Goal: Task Accomplishment & Management: Manage account settings

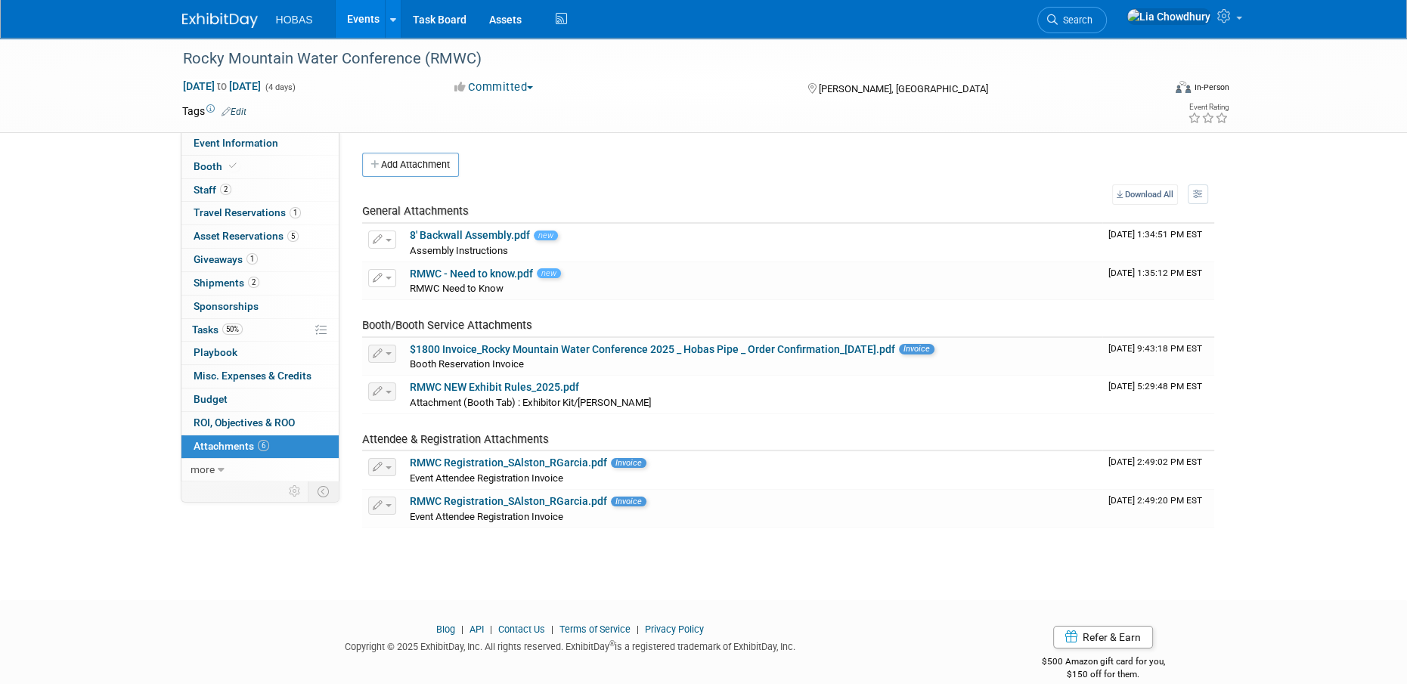
click at [360, 23] on link "Events" at bounding box center [363, 19] width 55 height 38
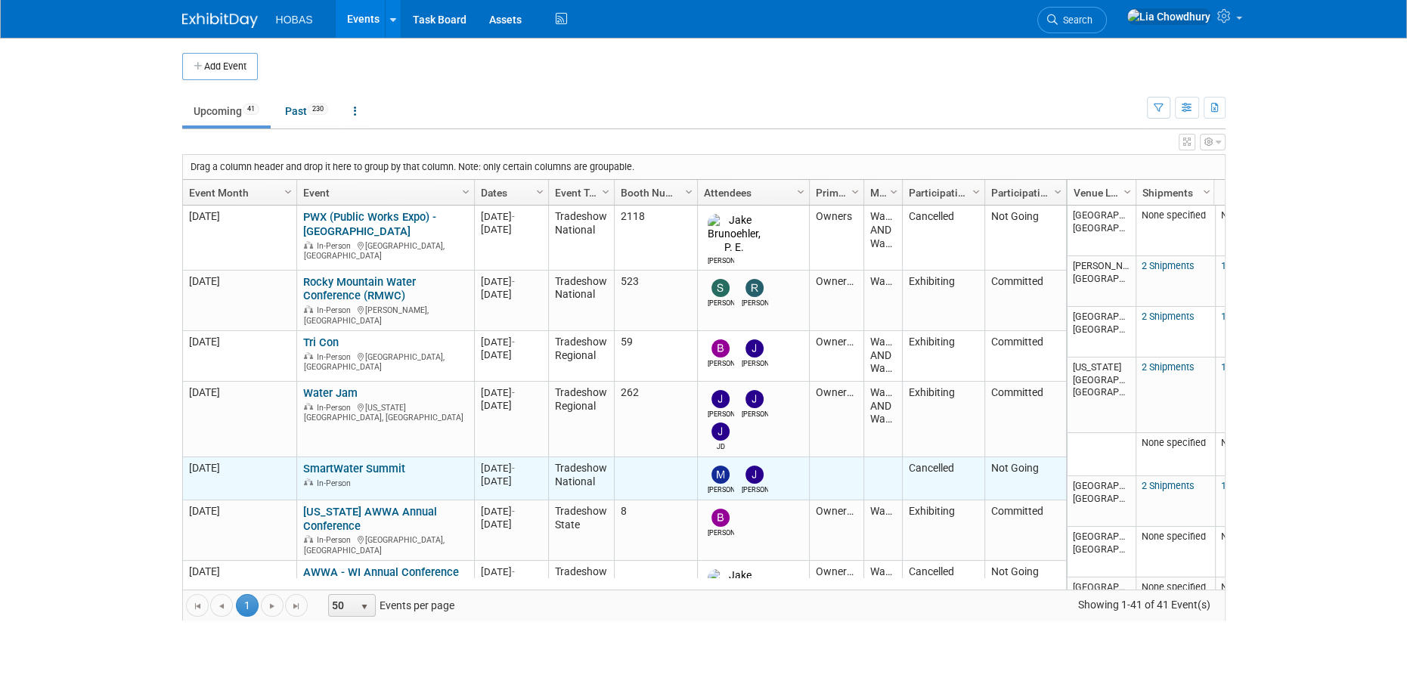
scroll to position [89, 0]
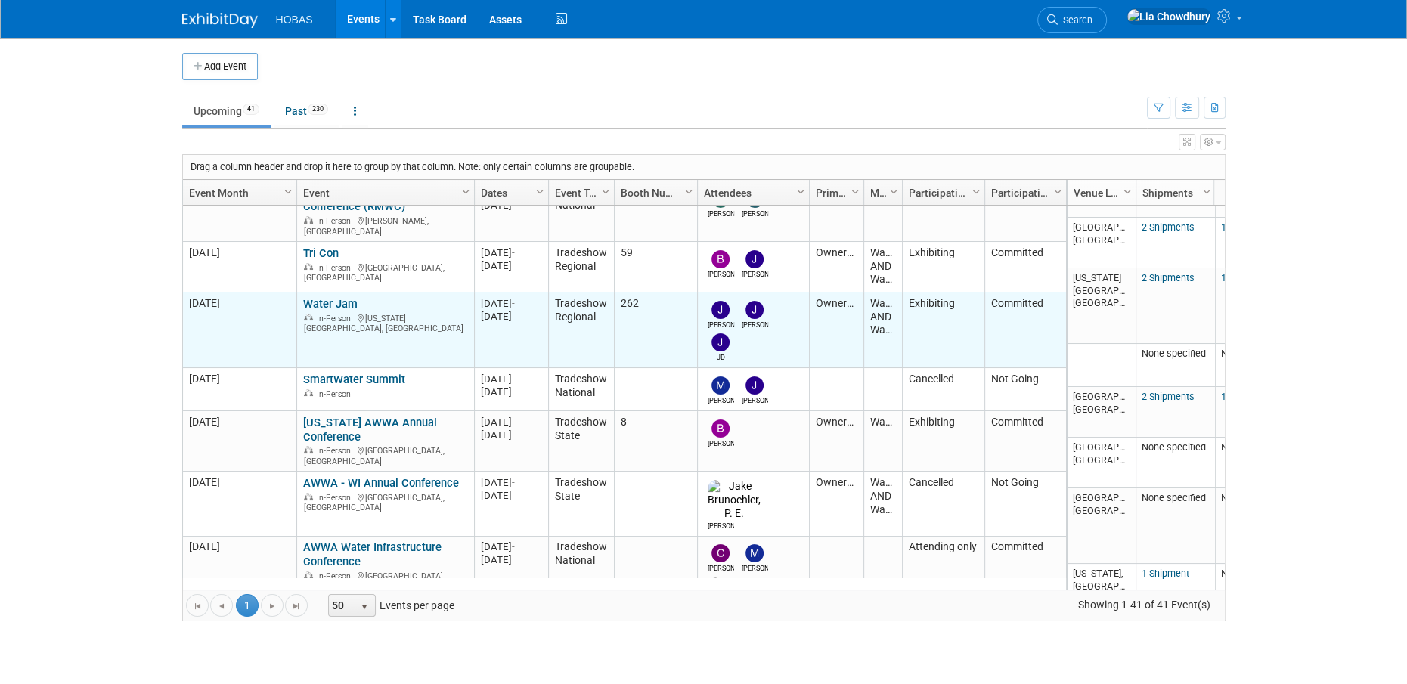
click at [327, 297] on link "Water Jam" at bounding box center [330, 304] width 54 height 14
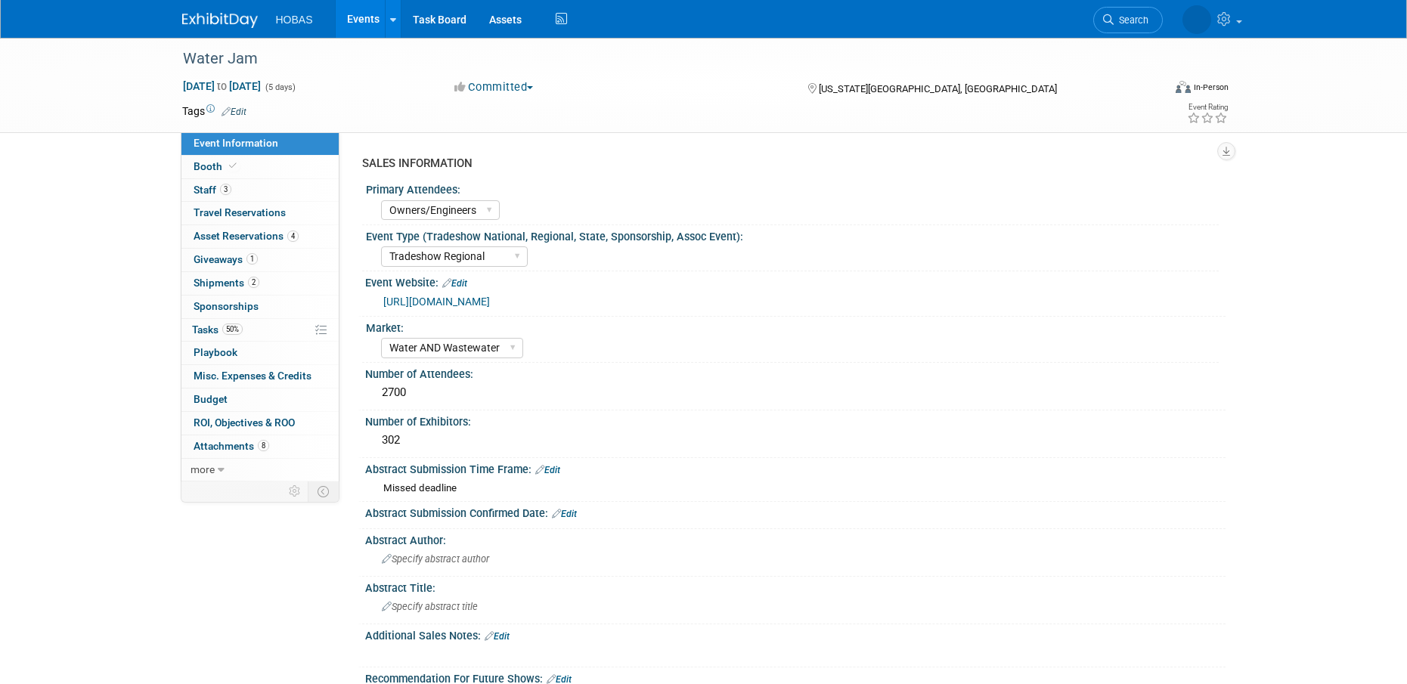
select select "Owners/Engineers"
select select "Tradeshow Regional"
select select "Water AND Wastewater"
select select "Exhibiting"
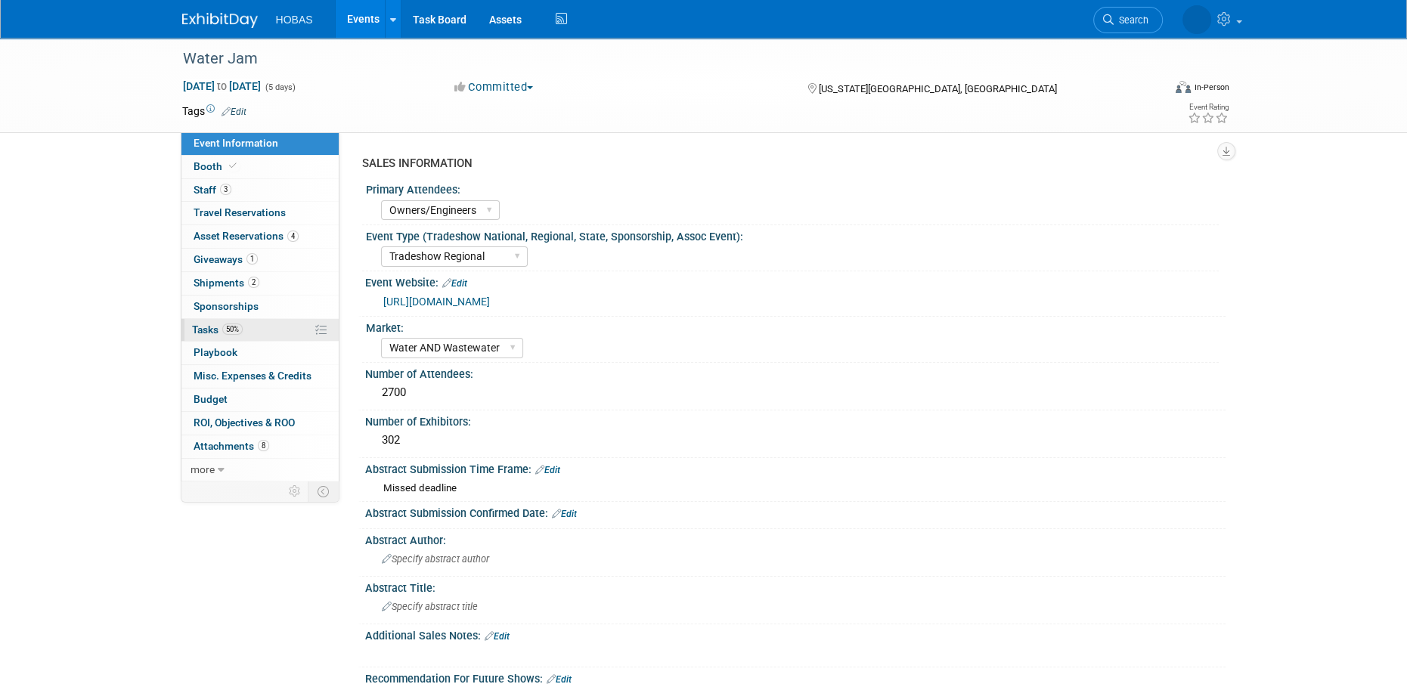
click at [215, 329] on span "Tasks 50%" at bounding box center [217, 330] width 51 height 12
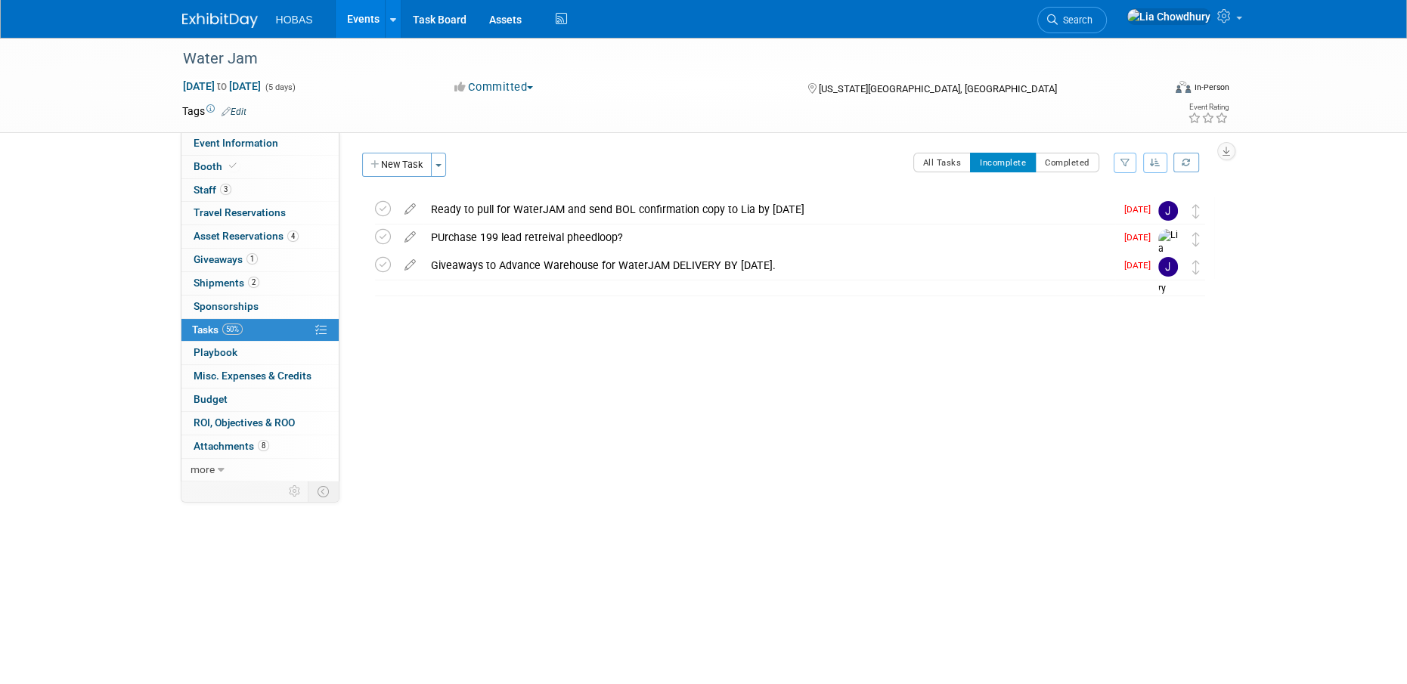
click at [352, 18] on link "Events" at bounding box center [363, 19] width 55 height 38
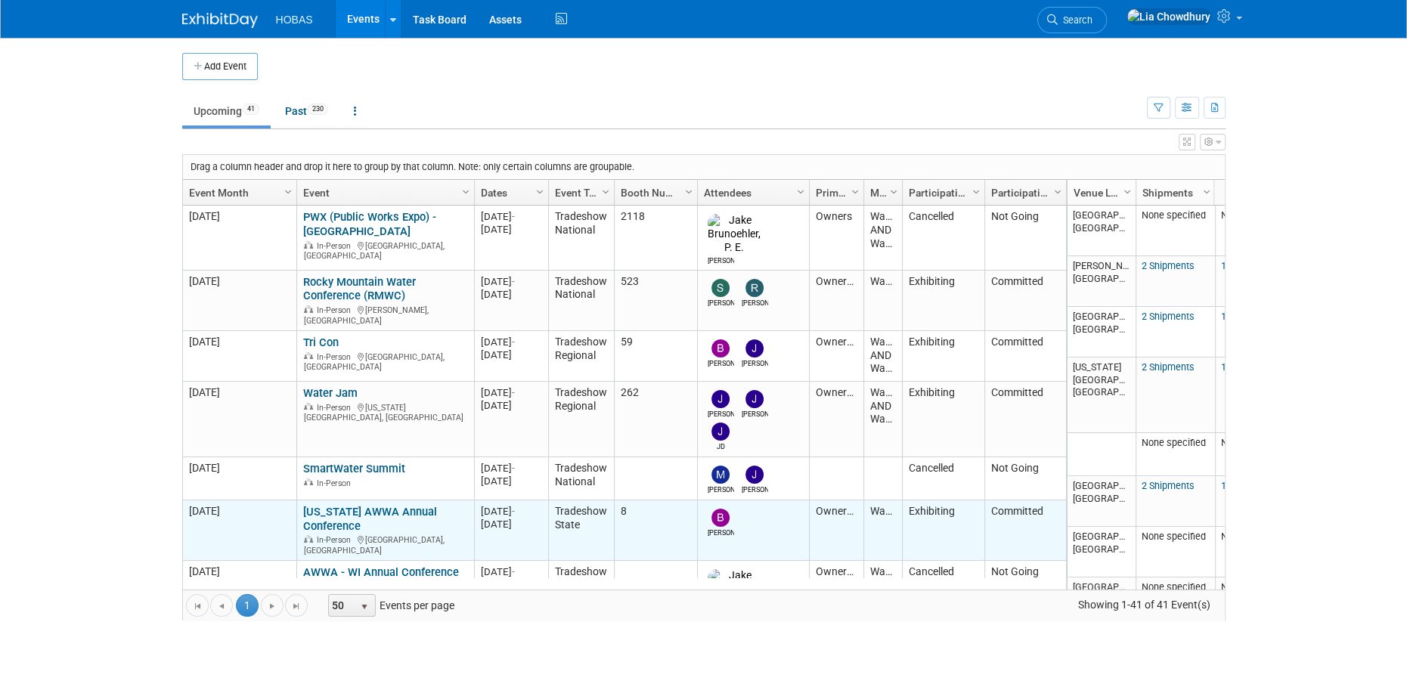
click at [333, 505] on link "[US_STATE] AWWA Annual Conference" at bounding box center [370, 519] width 134 height 28
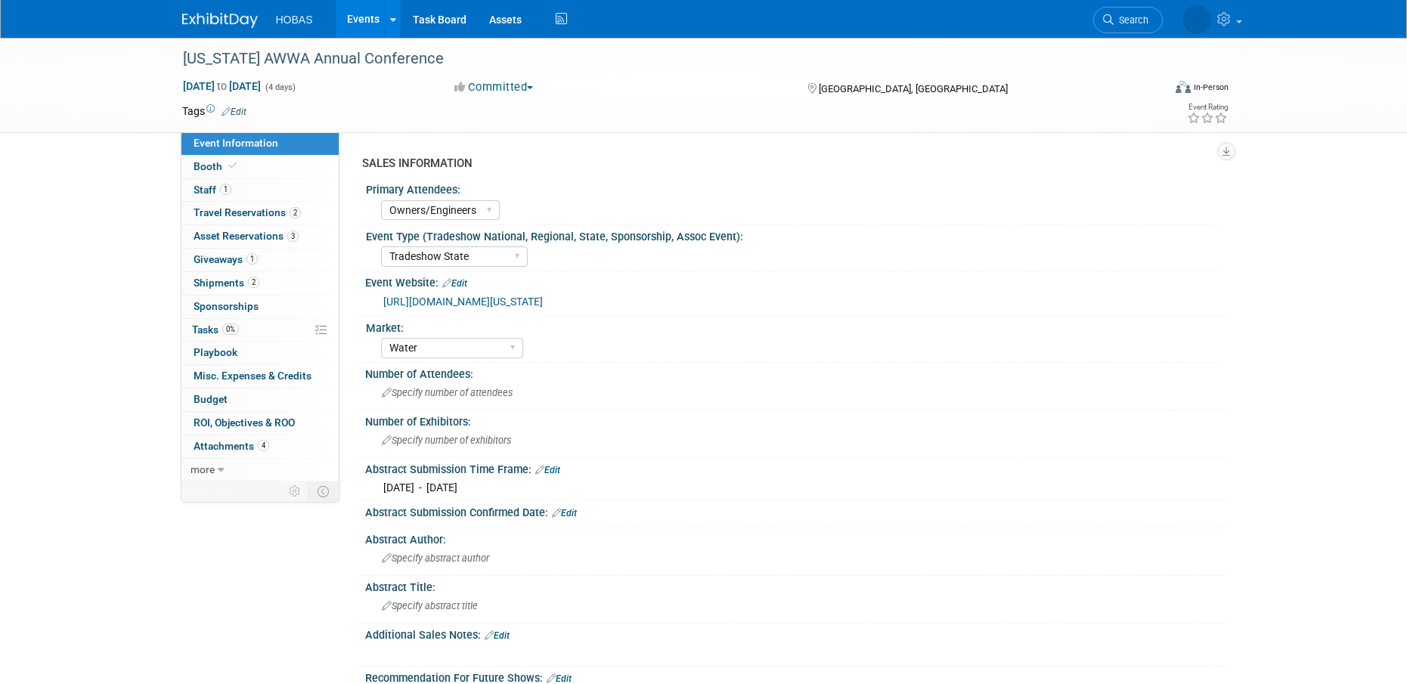
select select "Owners/Engineers"
select select "Tradeshow State"
select select "Water"
select select "Exhibiting"
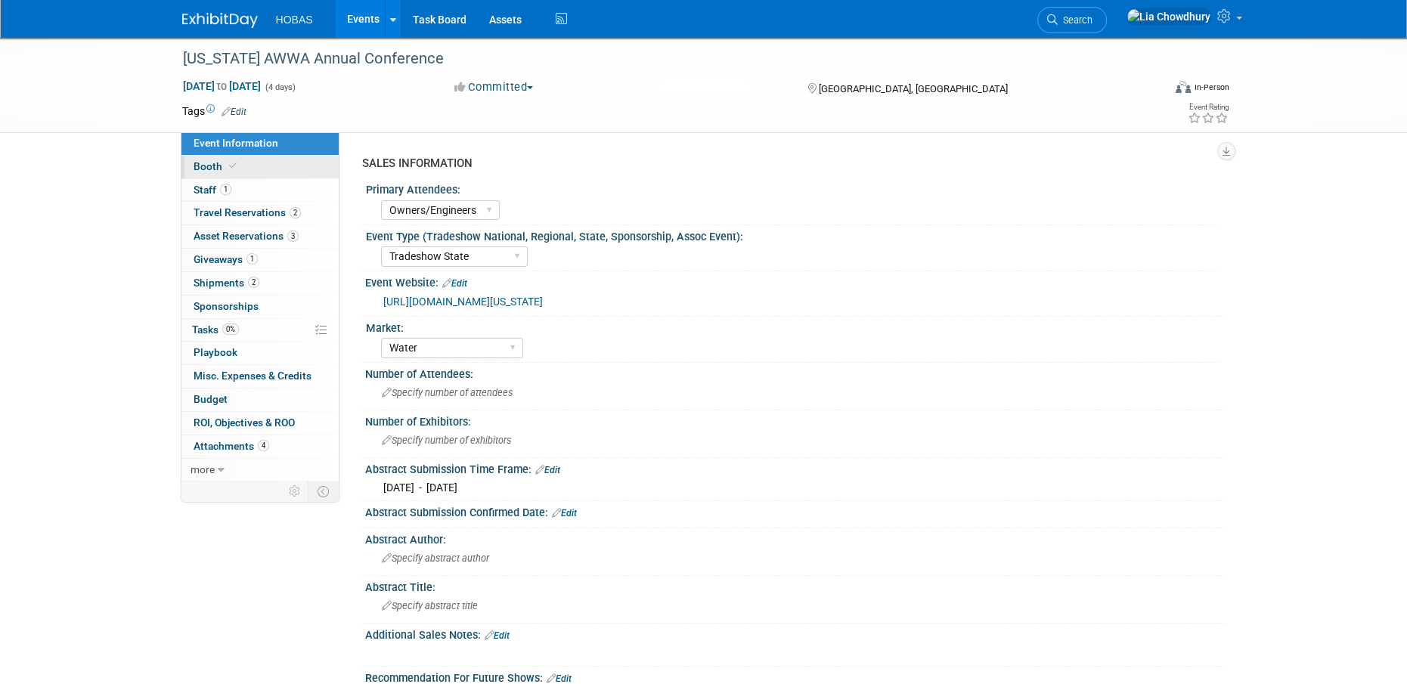
click at [206, 169] on span "Booth" at bounding box center [217, 166] width 46 height 12
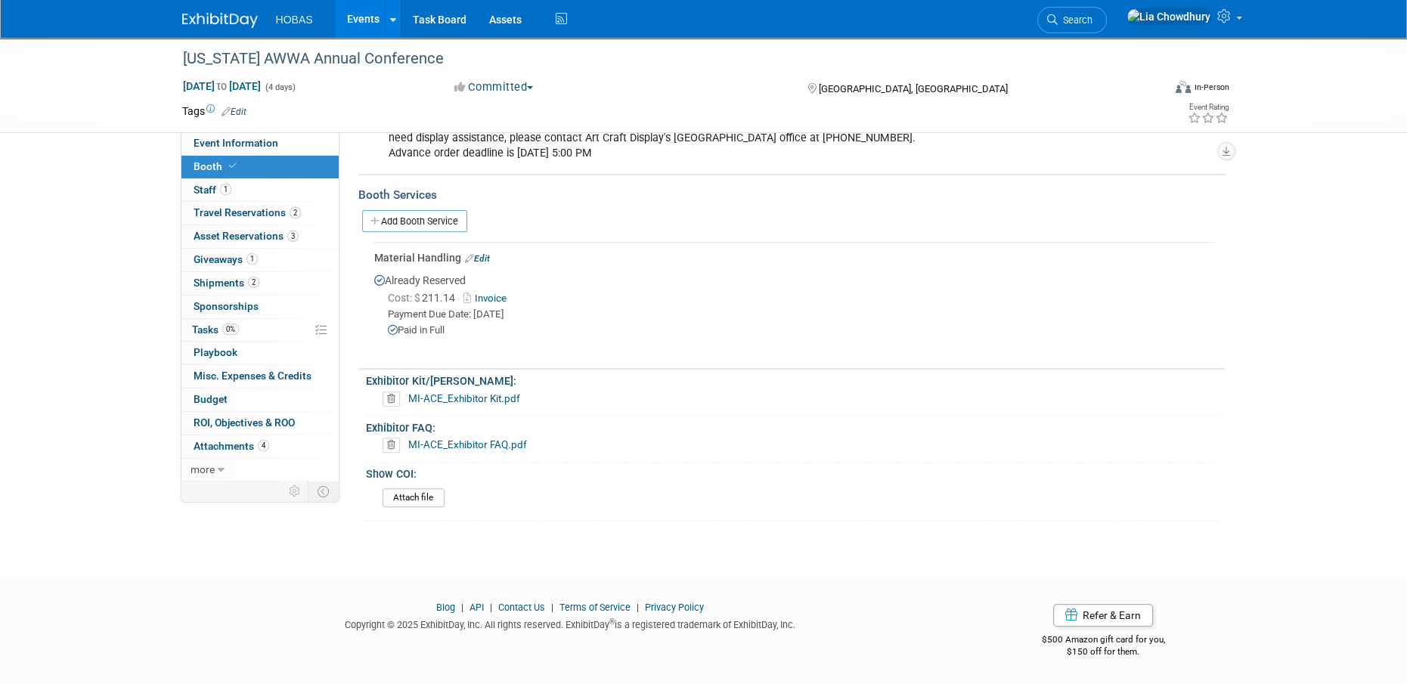
scroll to position [605, 0]
click at [238, 260] on span "Giveaways 1" at bounding box center [226, 259] width 64 height 12
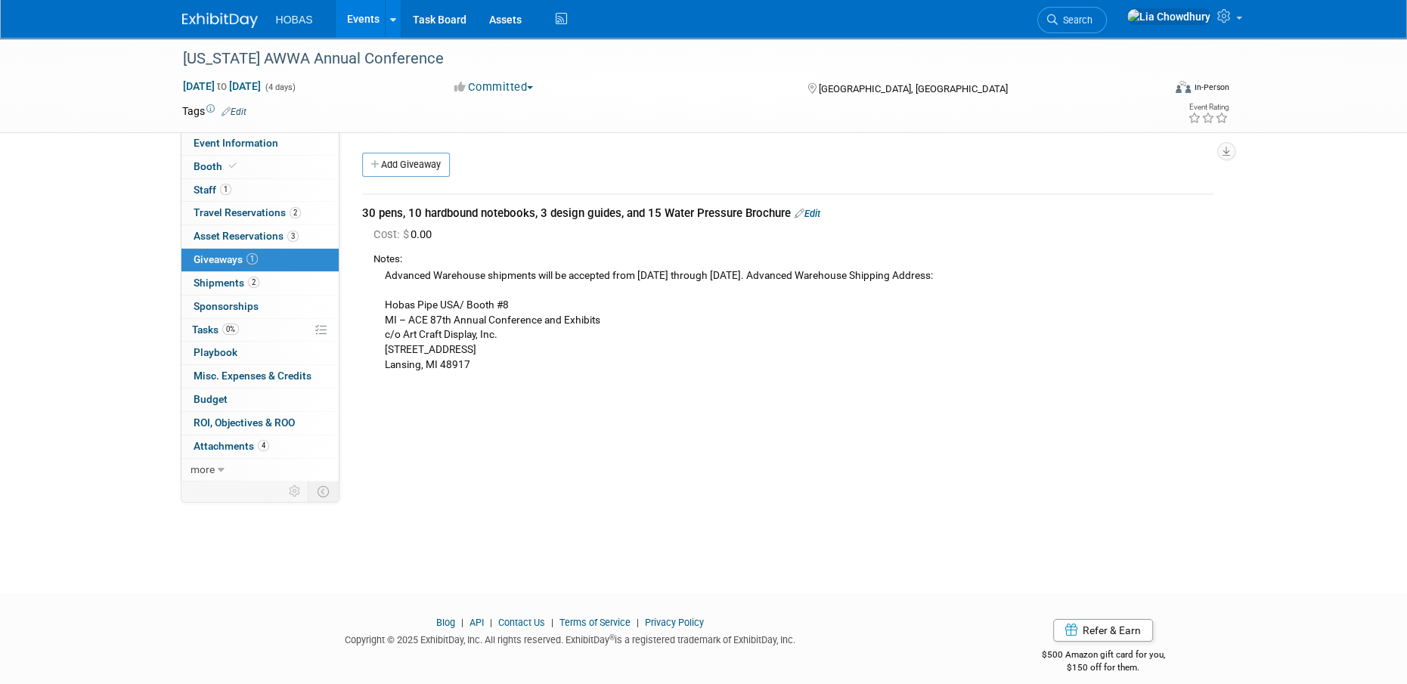
click at [819, 215] on link "Edit" at bounding box center [808, 213] width 26 height 11
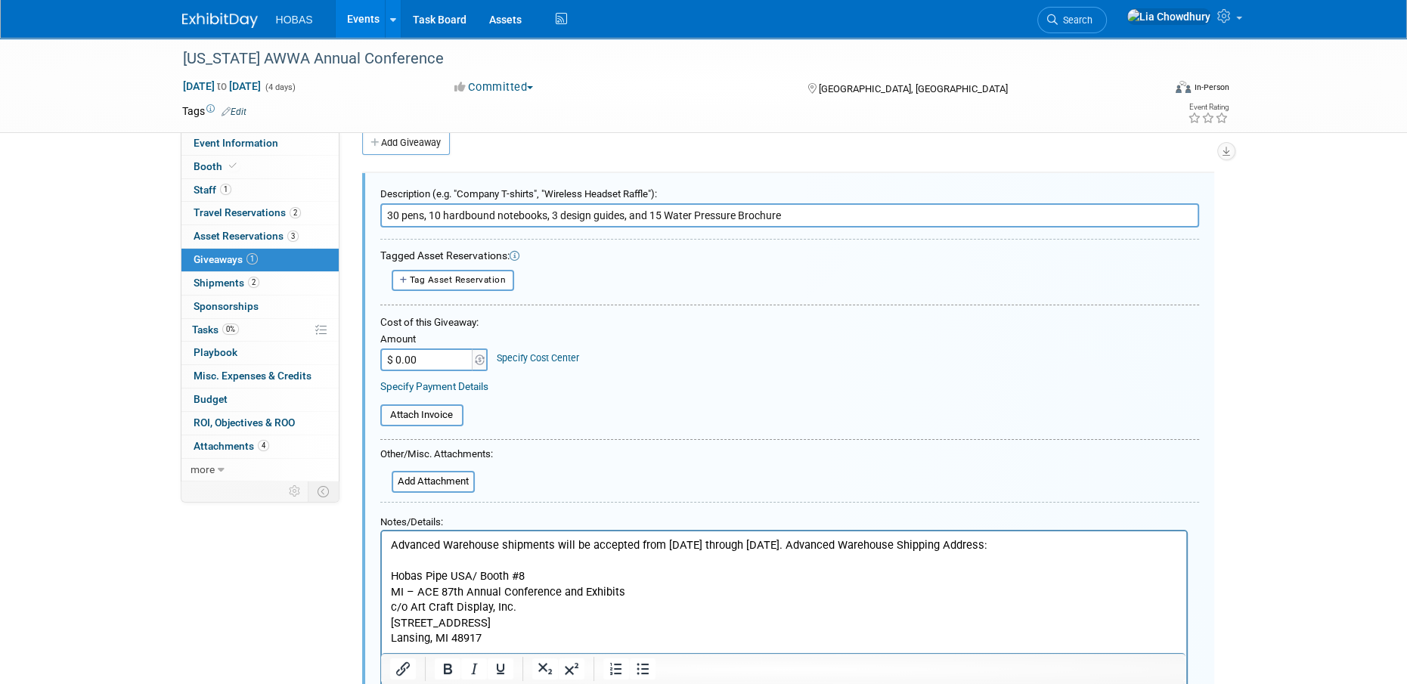
click at [544, 215] on input "30 pens, 10 hardbound notebooks, 3 design guides, and 15 Water Pressure Brochure" at bounding box center [789, 215] width 819 height 24
click at [424, 216] on input "30 pens, 10 hardbound notebooks (REPLACE with Graphic pads if no notebooks), 3 …" at bounding box center [789, 215] width 819 height 24
click at [1123, 289] on div "Tag Asset Reservation <table style='display: inline-block; border-style:none;'>…" at bounding box center [789, 280] width 819 height 21
click at [1120, 212] on input "30 pens (if not enough pens add Logo pencil), 10 hardbound notebooks (REPLACE w…" at bounding box center [789, 215] width 819 height 24
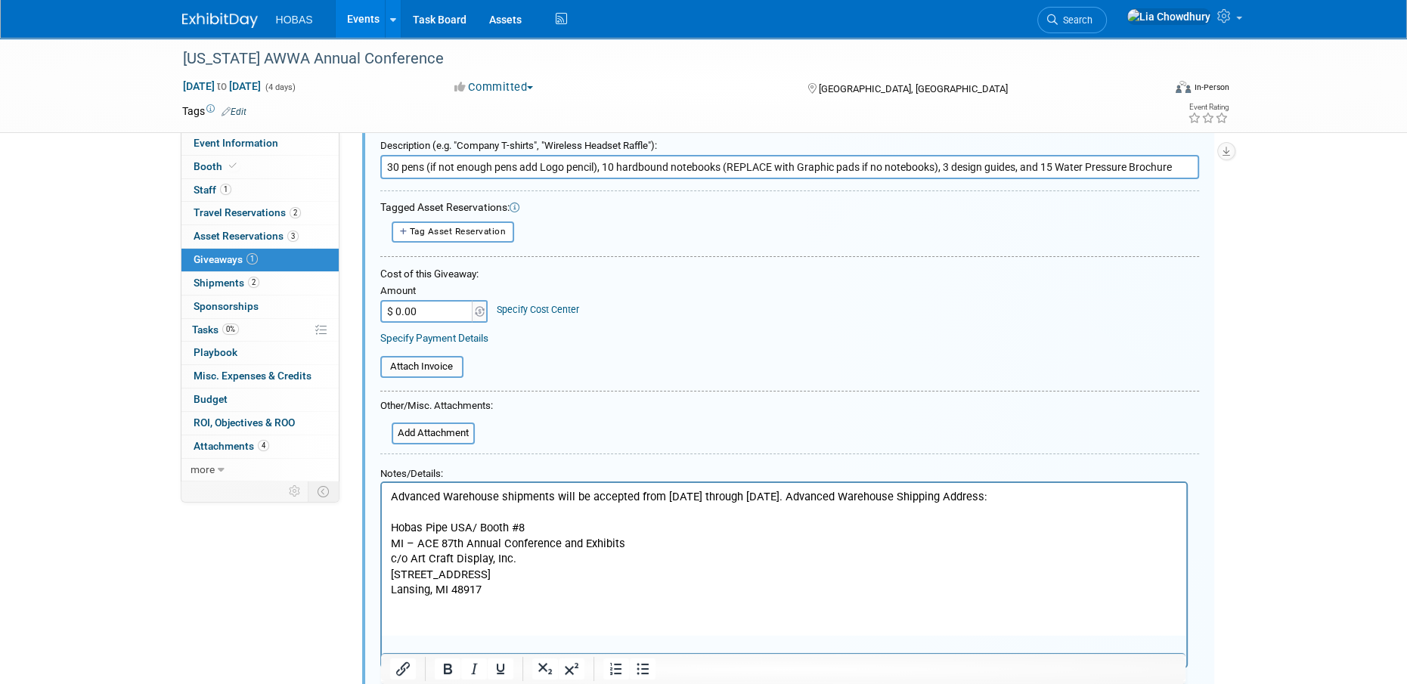
scroll to position [22, 0]
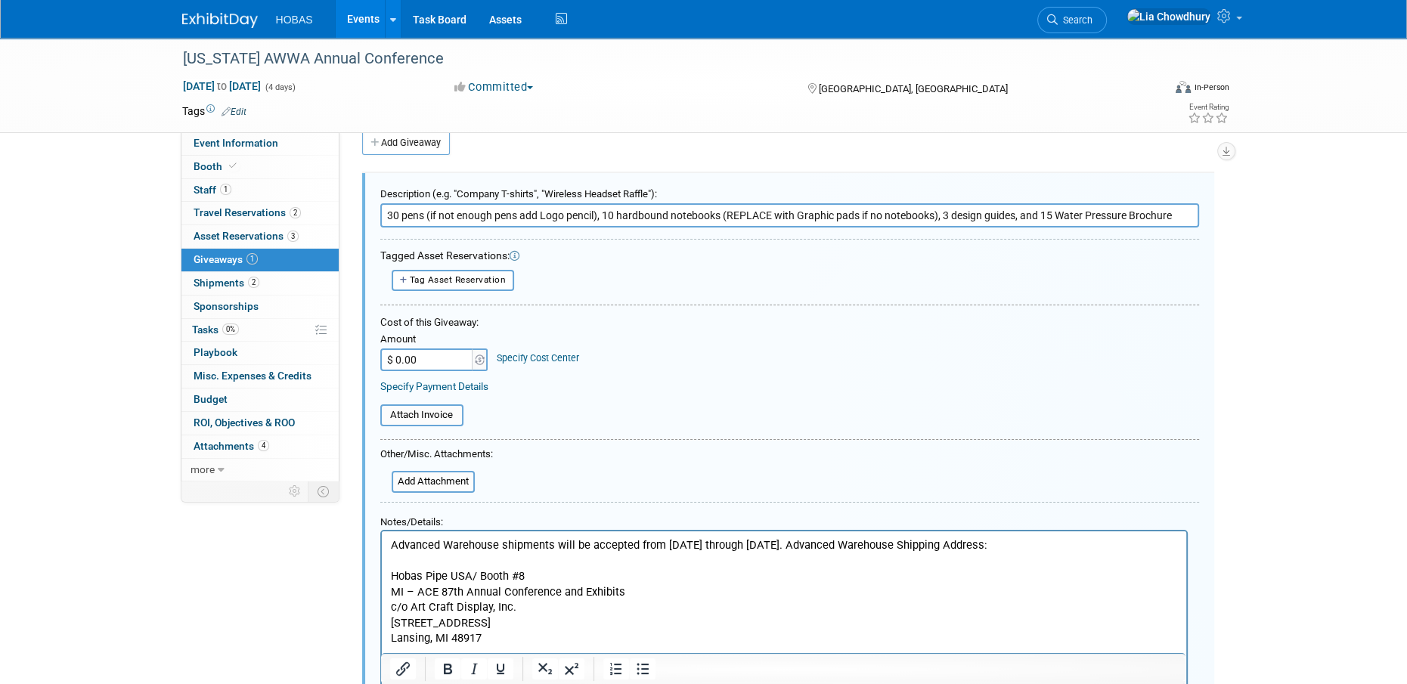
click at [1183, 212] on input "30 pens (if not enough pens add Logo pencil), 10 hardbound notebooks (REPLACE w…" at bounding box center [789, 215] width 819 height 24
click at [1172, 299] on form "Description (e.g. "Company T-shirts", "Wireless Headset Raffle"): 30 pens (if n…" at bounding box center [789, 472] width 819 height 583
click at [968, 210] on input "30 pens (if not enough pens add Logo pencil), 10 hardbound notebooks (REPLACE w…" at bounding box center [789, 215] width 819 height 24
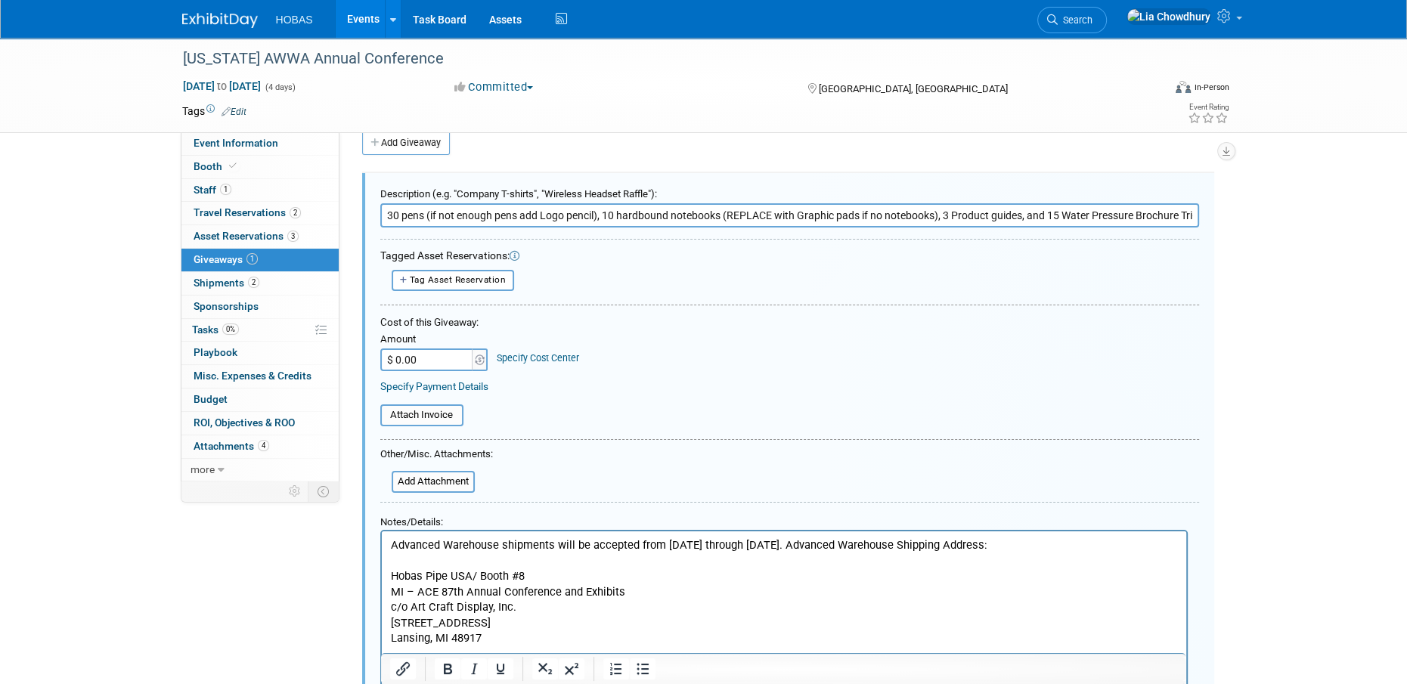
type input "30 pens (if not enough pens add Logo pencil), 10 hardbound notebooks (REPLACE w…"
click at [988, 292] on div "Tagged Asset Reservations: 10045144-10724669-90b5d782-b822-4244-a184-b277fea42b…" at bounding box center [789, 270] width 819 height 48
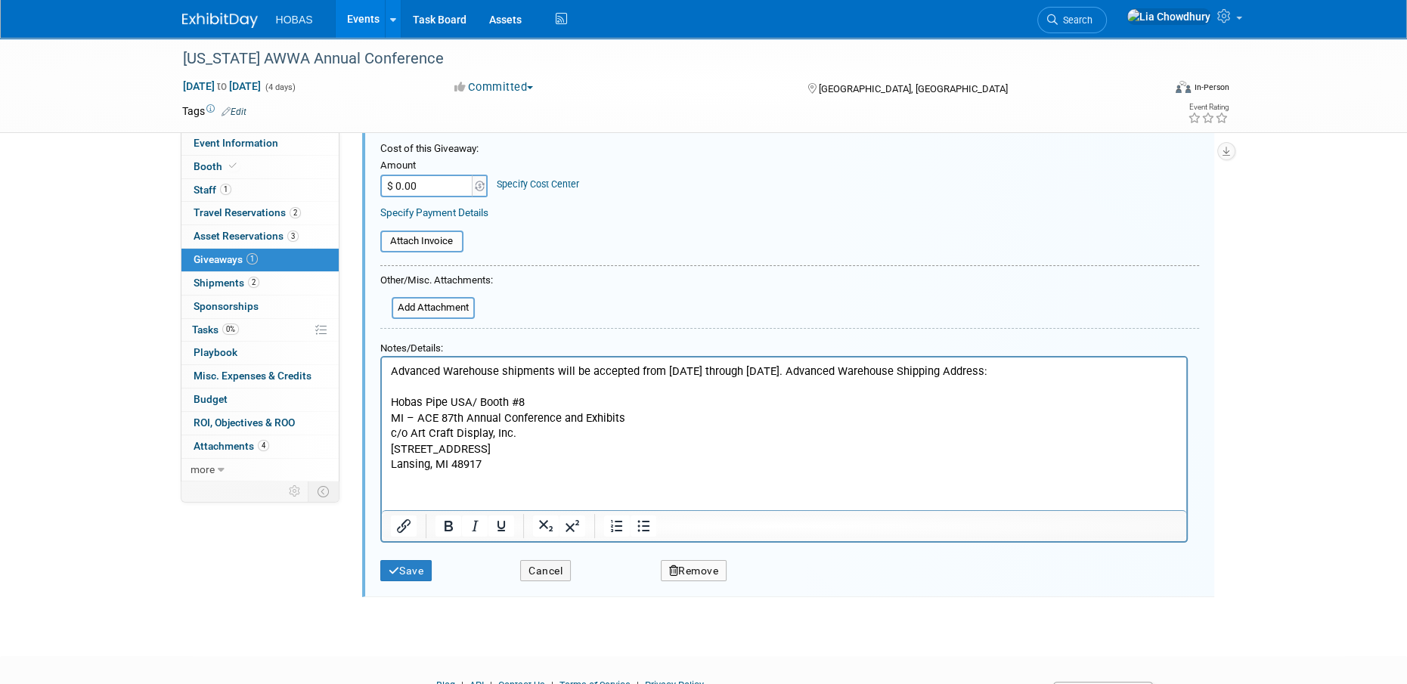
scroll to position [249, 0]
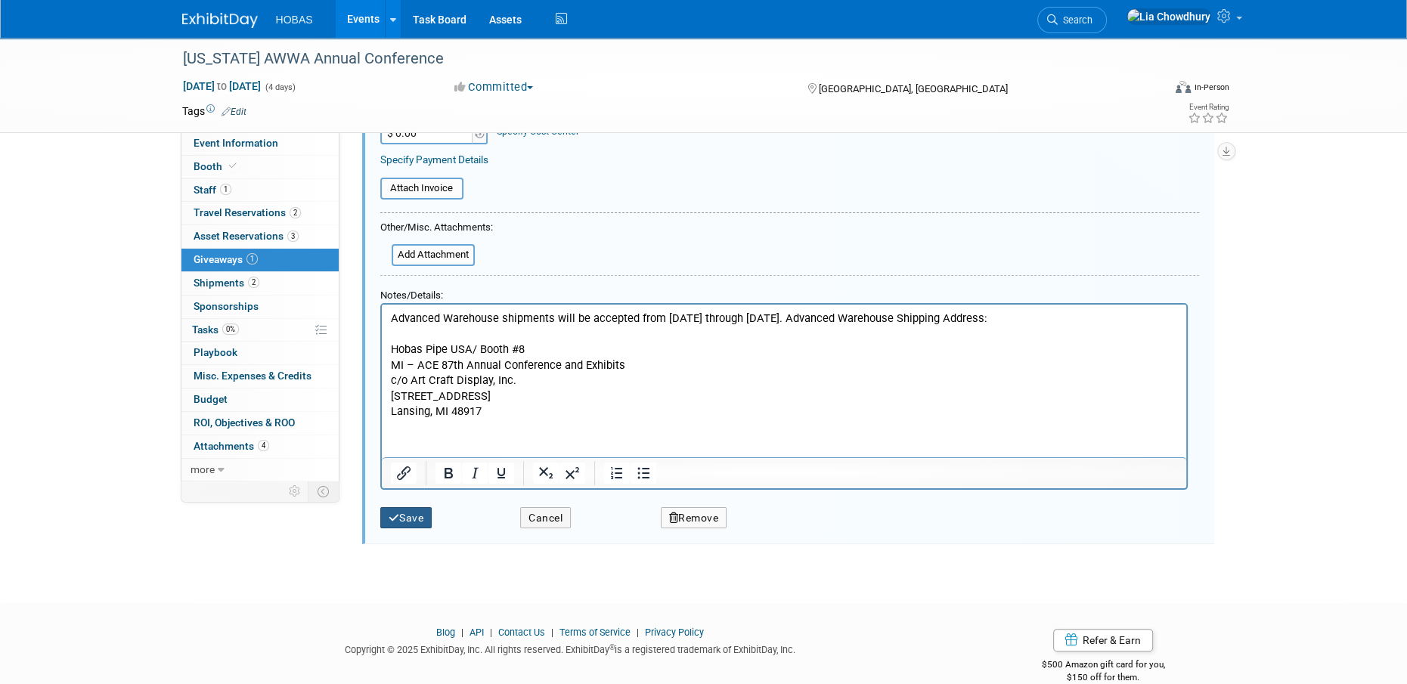
click at [407, 517] on button "Save" at bounding box center [406, 518] width 52 height 22
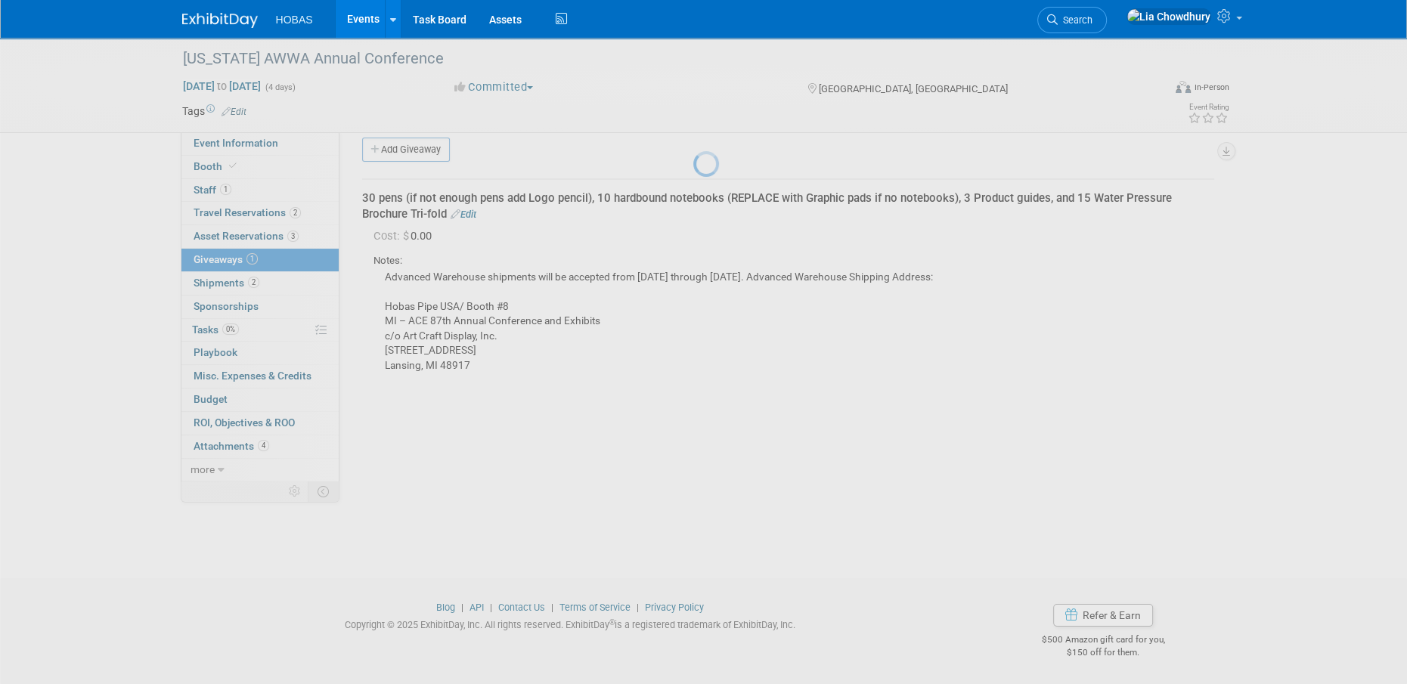
scroll to position [15, 0]
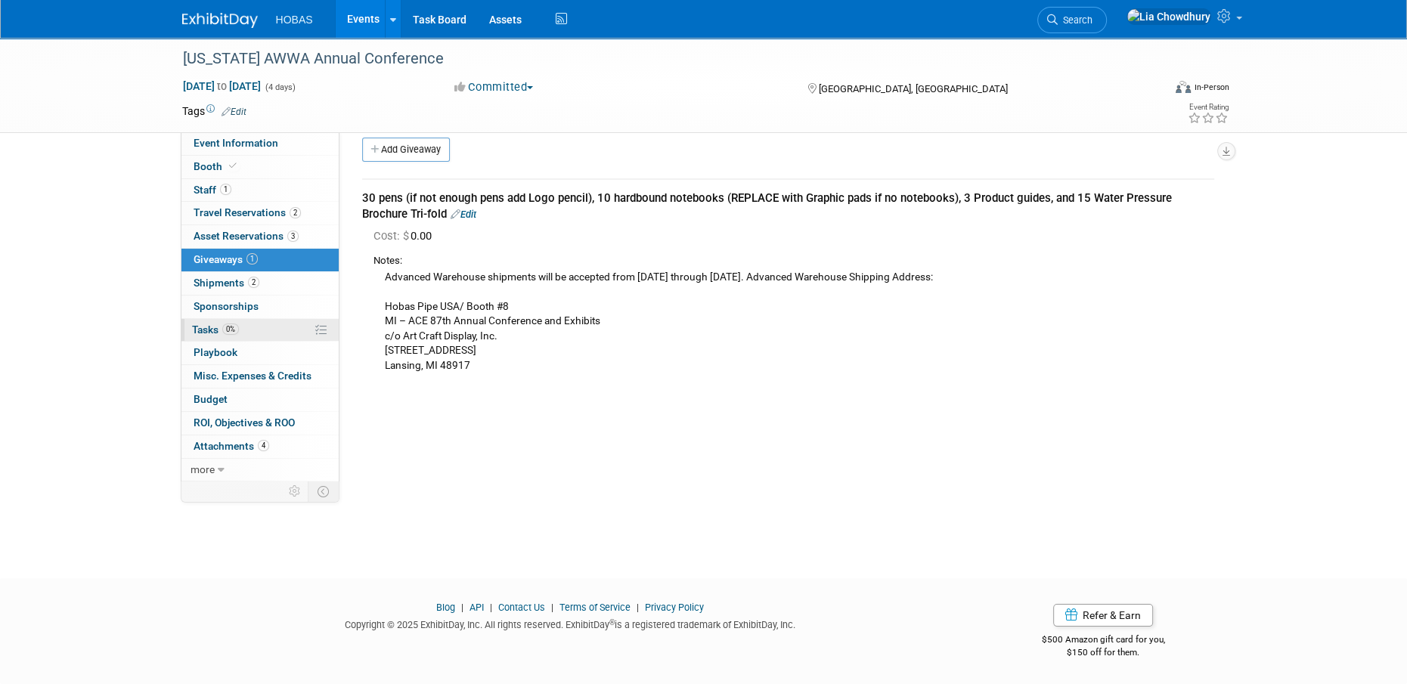
click at [212, 325] on span "Tasks 0%" at bounding box center [215, 330] width 47 height 12
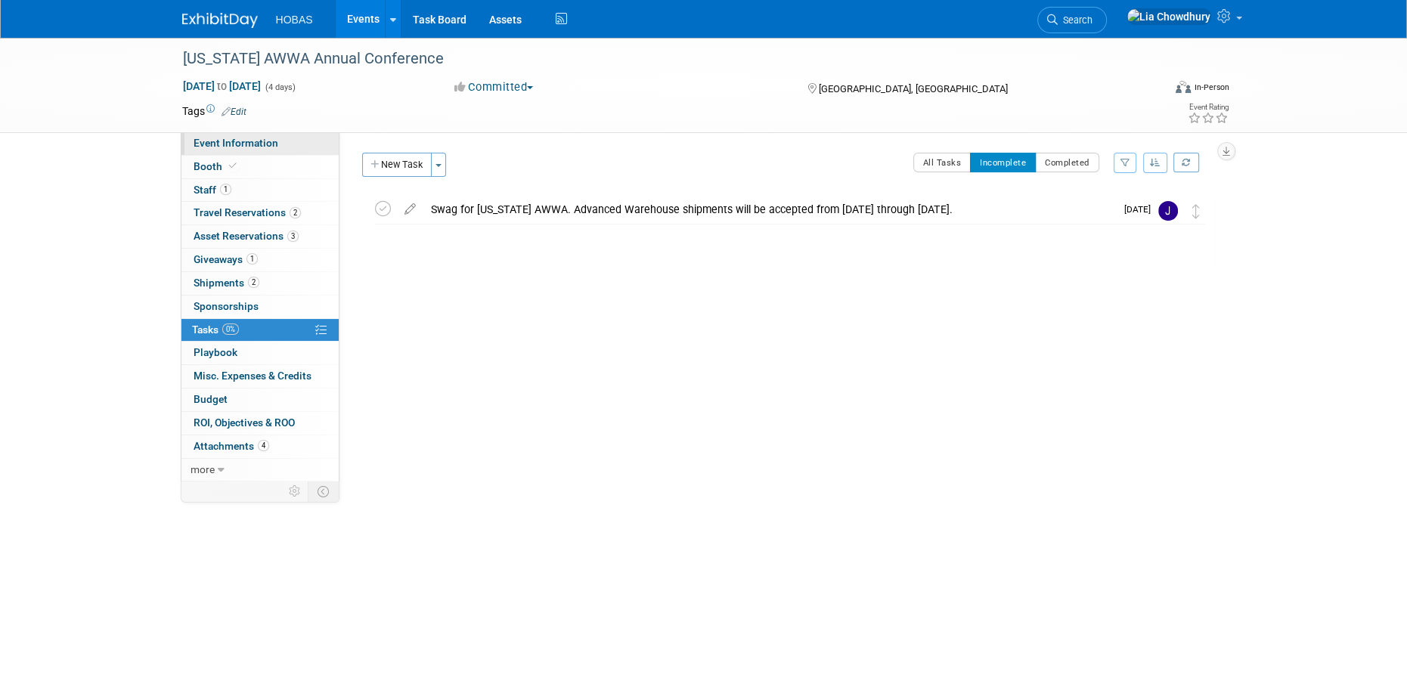
click at [219, 153] on link "Event Information" at bounding box center [259, 143] width 157 height 23
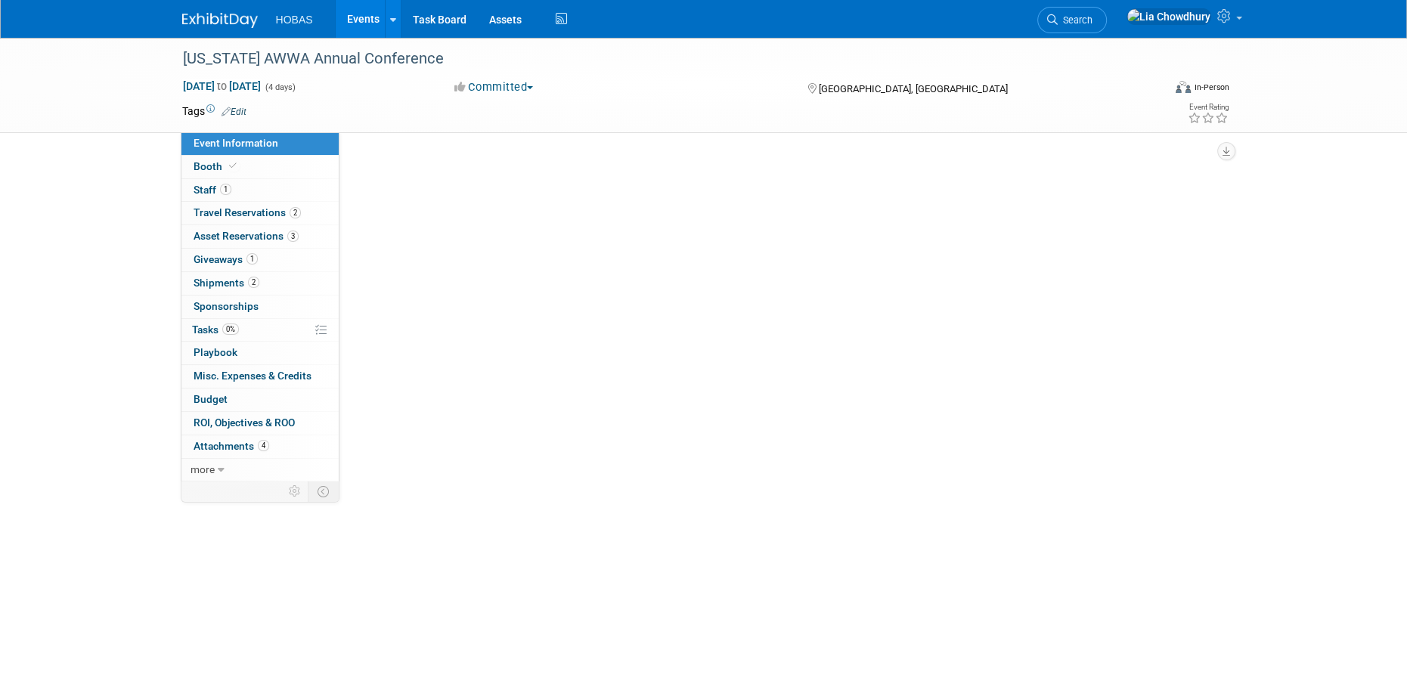
select select "Owners/Engineers"
select select "Tradeshow State"
select select "Water"
select select "Exhibiting"
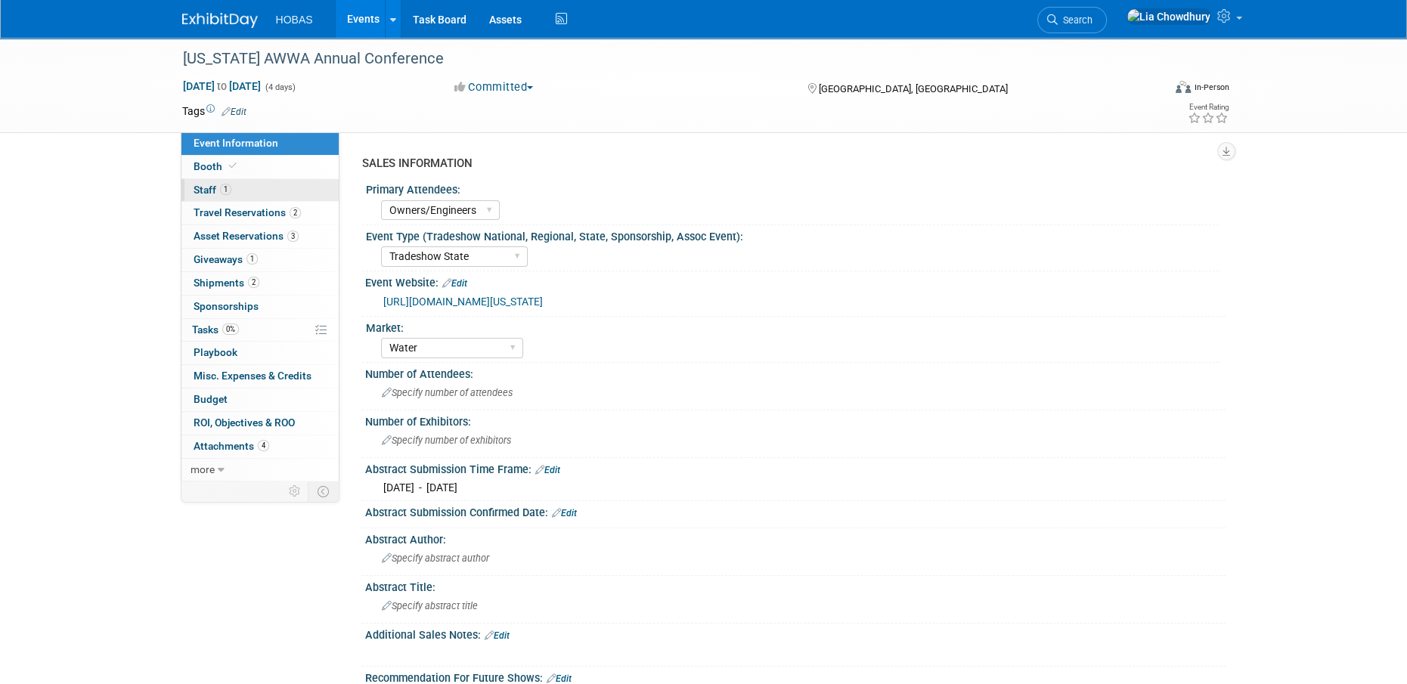
click at [197, 190] on span "Staff 1" at bounding box center [213, 190] width 38 height 12
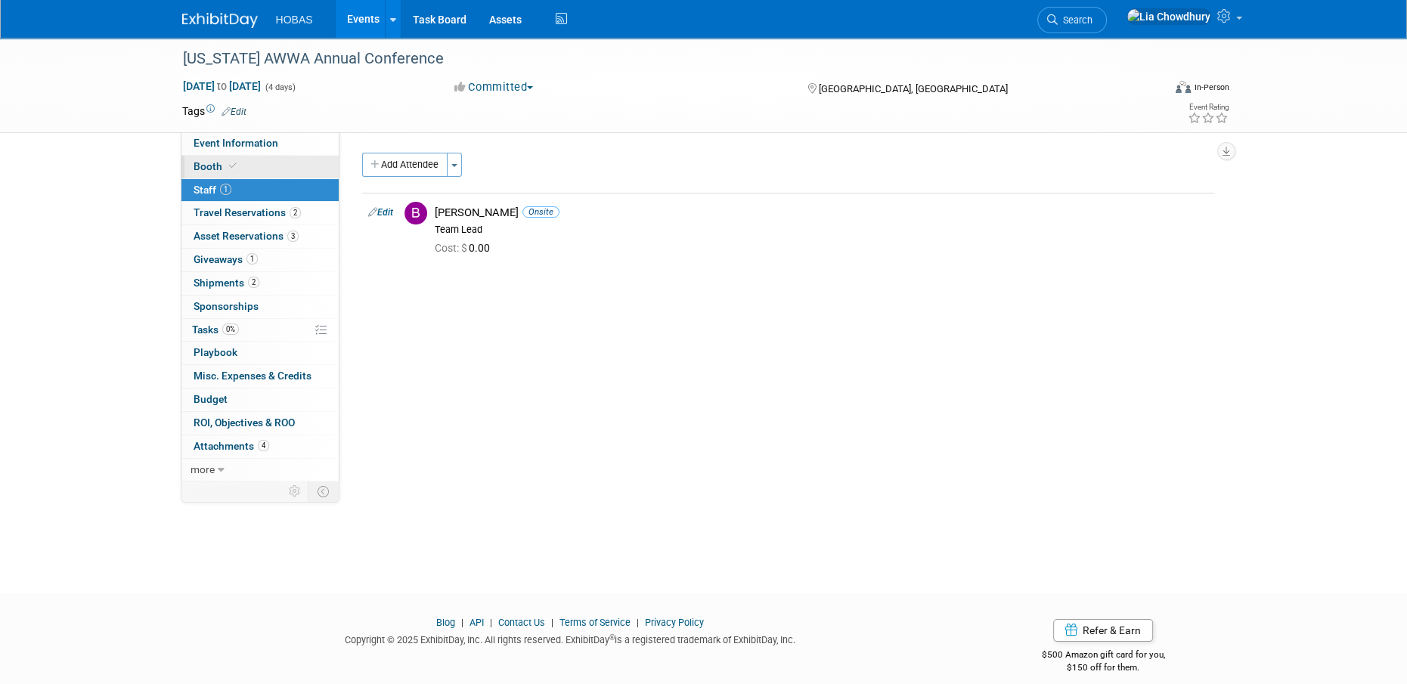
click at [197, 168] on span "Booth" at bounding box center [217, 166] width 46 height 12
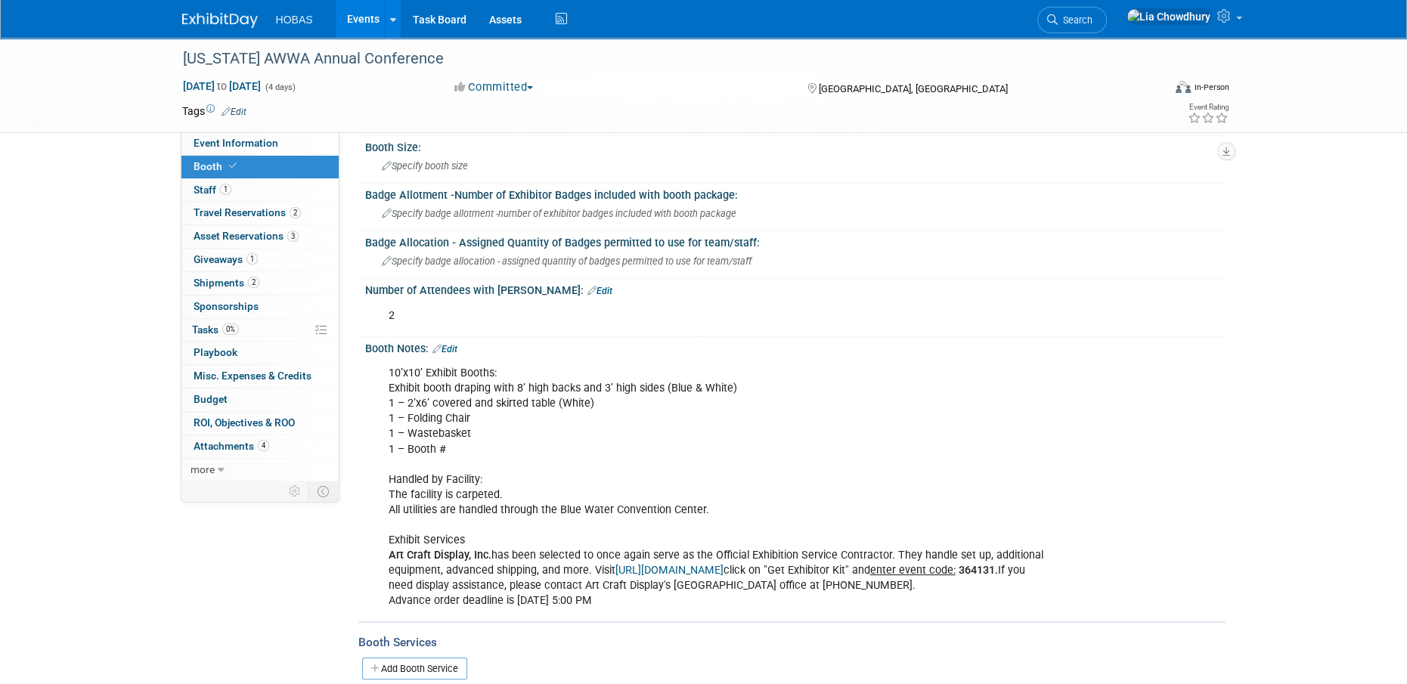
scroll to position [378, 0]
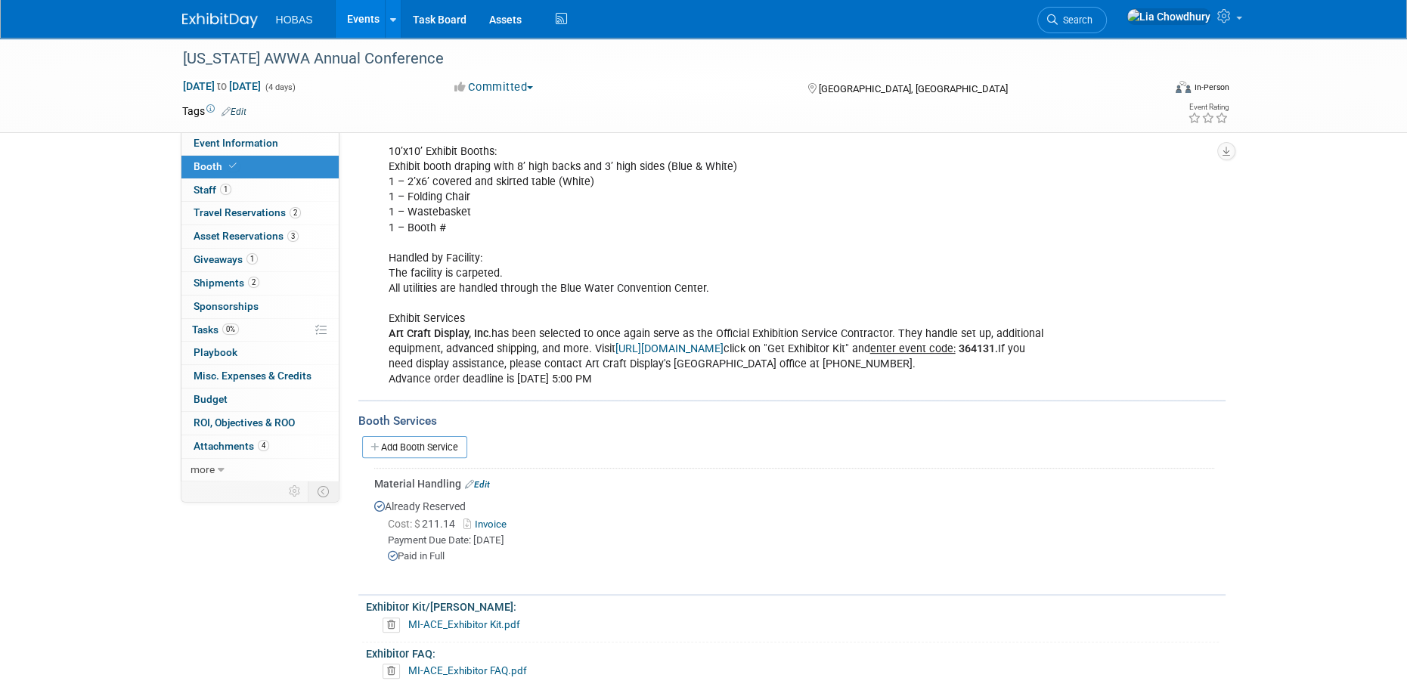
click at [349, 20] on link "Events" at bounding box center [363, 19] width 55 height 38
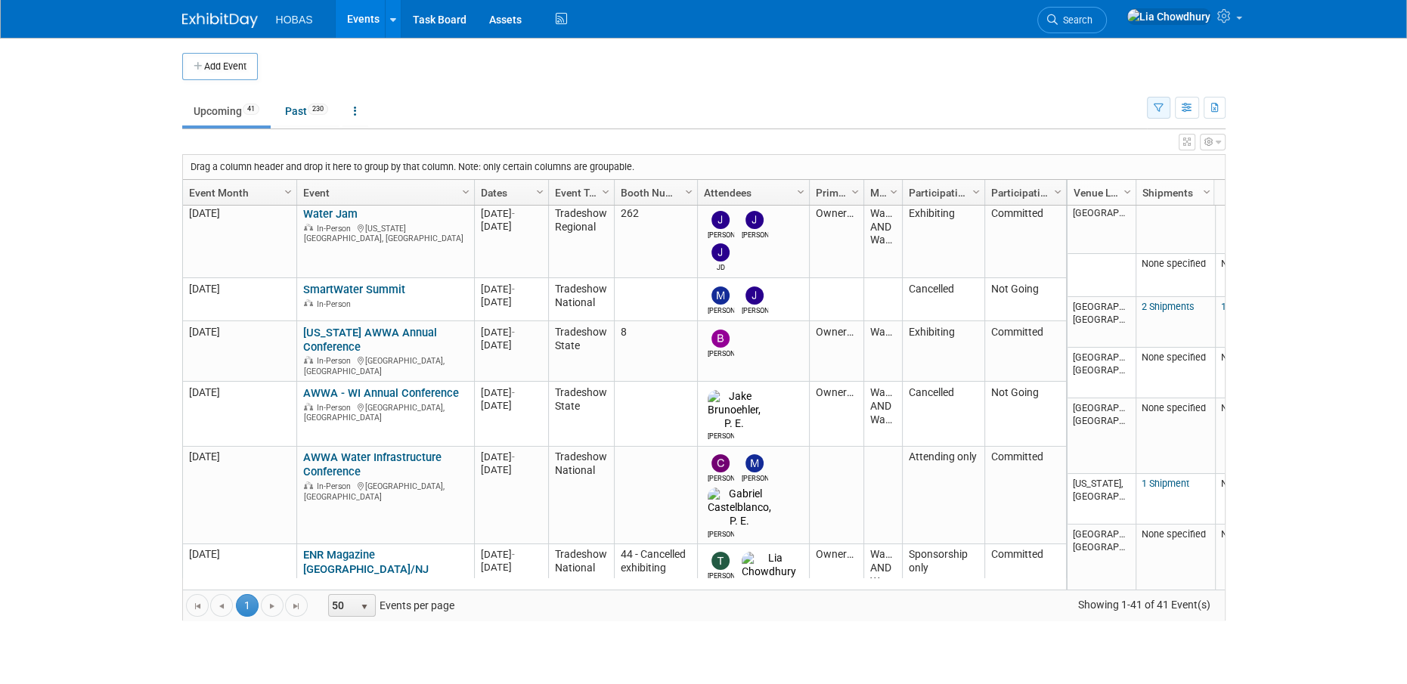
click at [1157, 110] on icon "button" at bounding box center [1159, 109] width 10 height 10
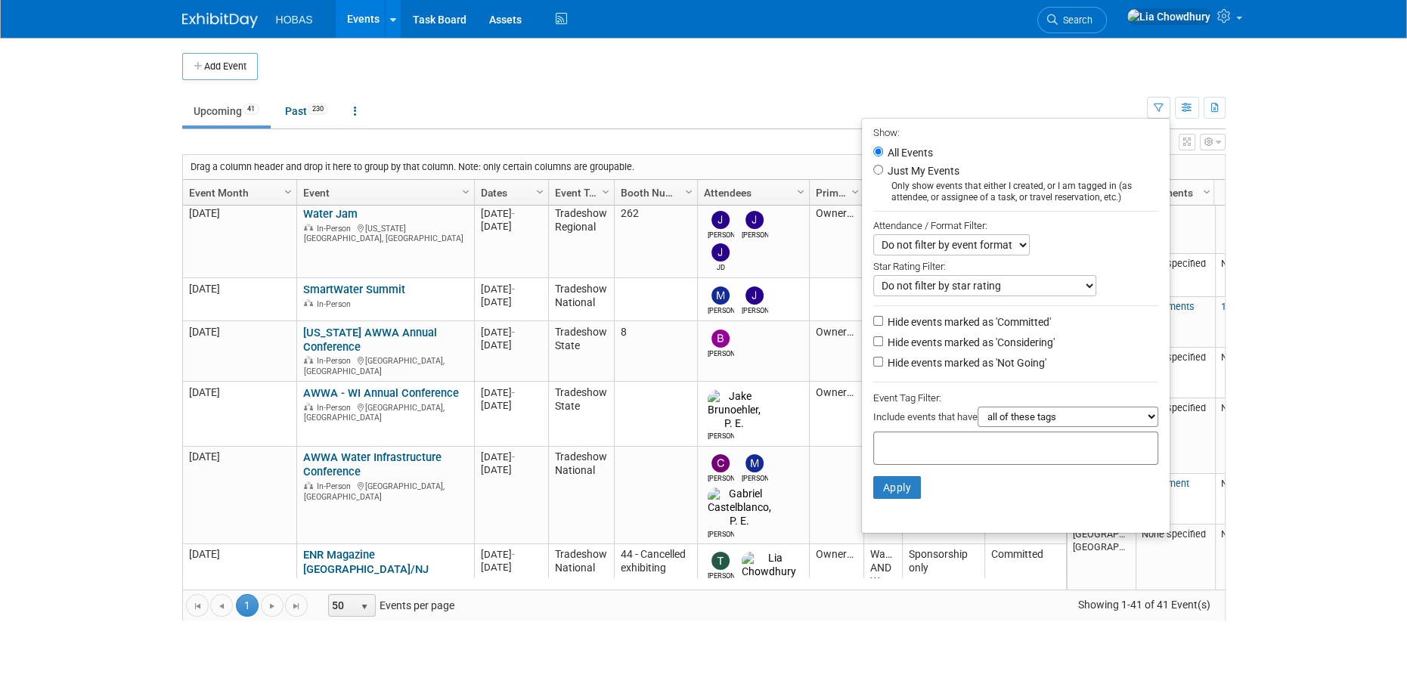
click at [950, 370] on label "Hide events marked as 'Not Going'" at bounding box center [966, 362] width 162 height 15
click at [883, 367] on input "Hide events marked as 'Not Going'" at bounding box center [878, 362] width 10 height 10
checkbox input "true"
click at [885, 497] on button "Apply" at bounding box center [897, 487] width 48 height 23
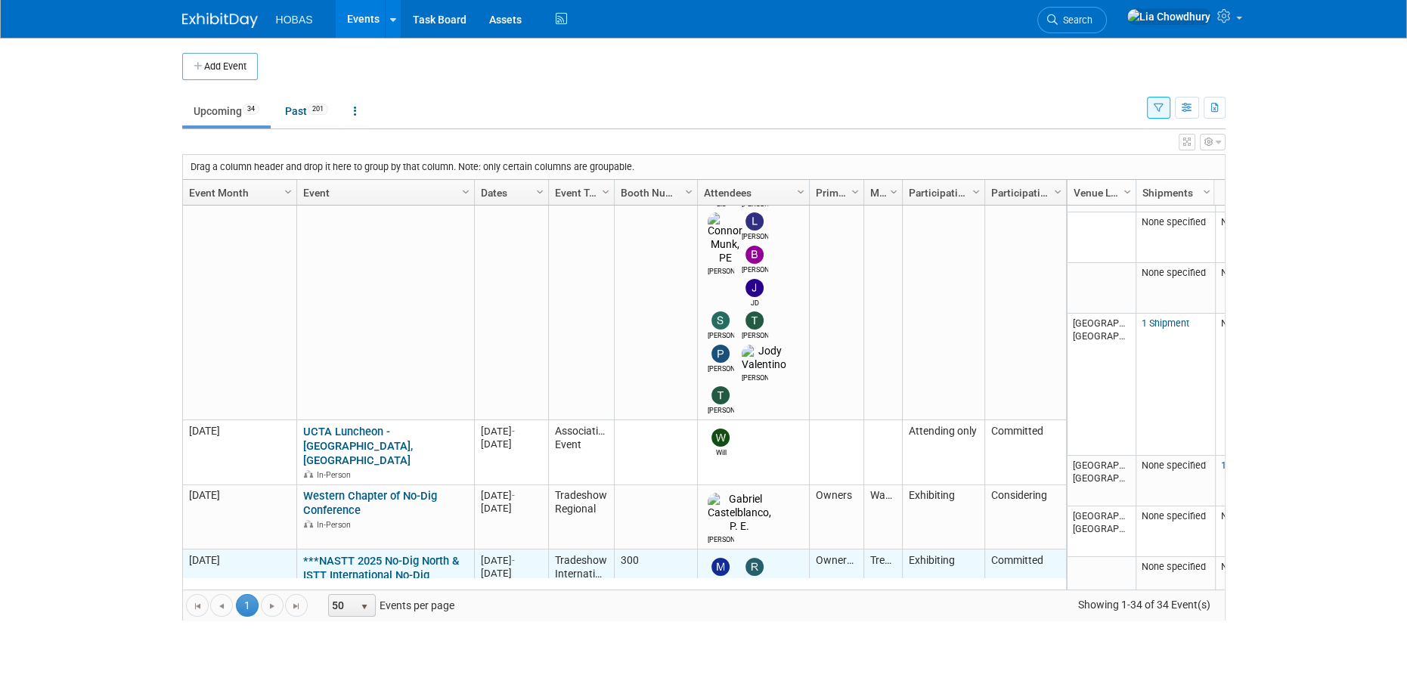
scroll to position [986, 0]
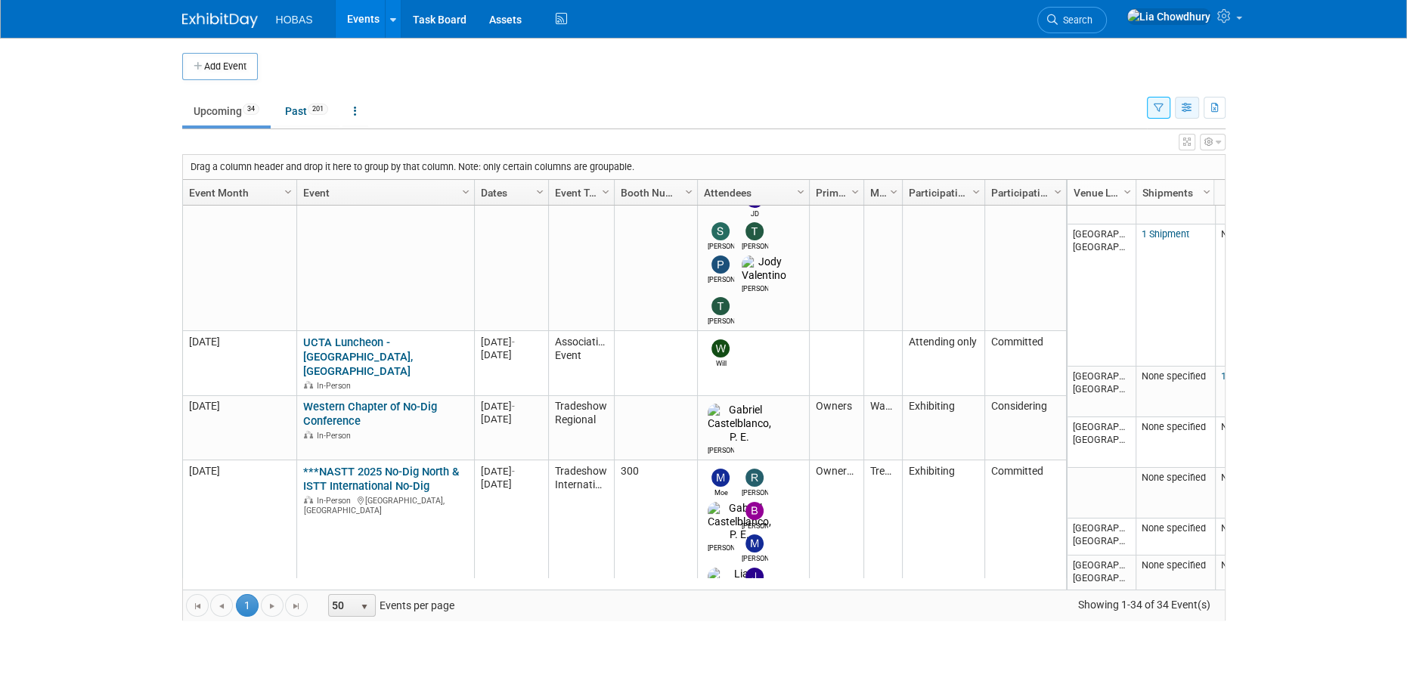
click at [1191, 108] on icon "button" at bounding box center [1187, 109] width 11 height 10
click at [1309, 240] on body "HOBAS Events Add Event Bulk Upload Events Shareable Event Boards Recently Viewe…" at bounding box center [703, 342] width 1407 height 684
click at [1163, 101] on button "button" at bounding box center [1158, 108] width 23 height 22
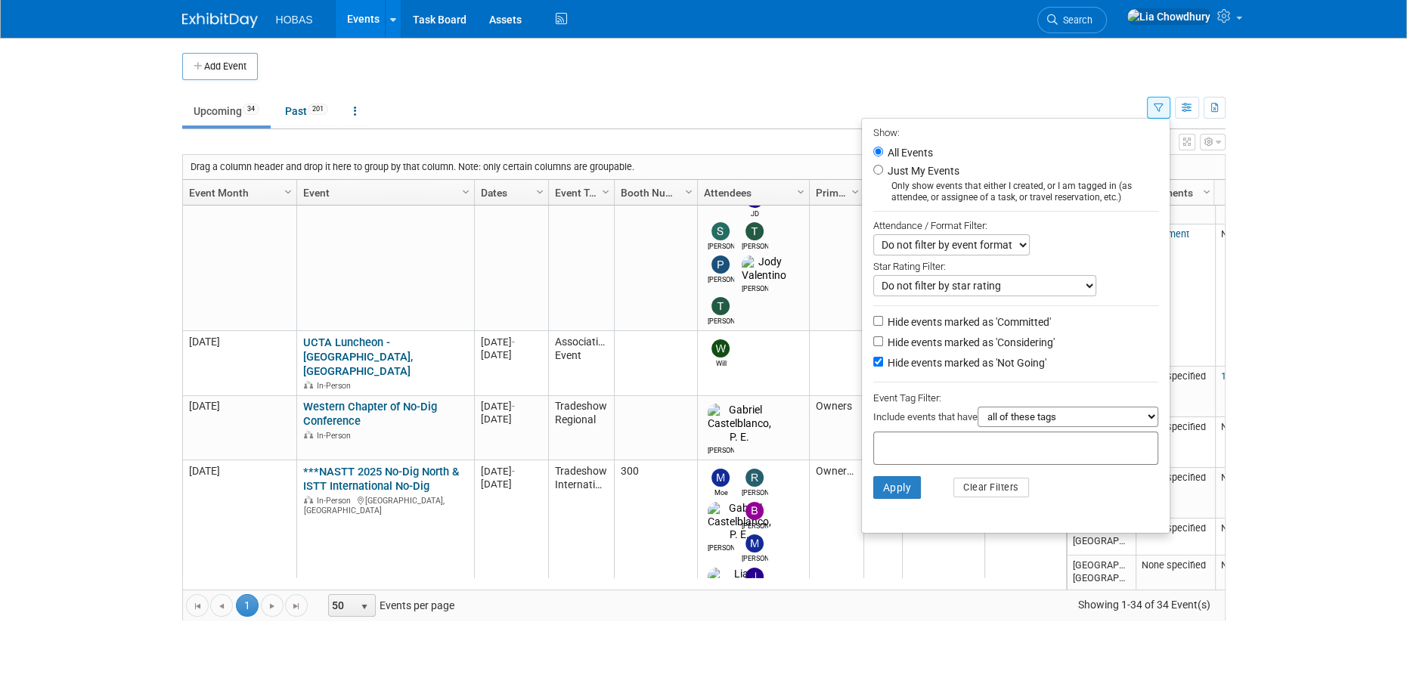
click at [937, 342] on label "Hide events marked as 'Considering'" at bounding box center [970, 342] width 170 height 15
click at [883, 342] on input "Hide events marked as 'Considering'" at bounding box center [878, 341] width 10 height 10
checkbox input "true"
click at [895, 490] on button "Apply" at bounding box center [897, 487] width 48 height 23
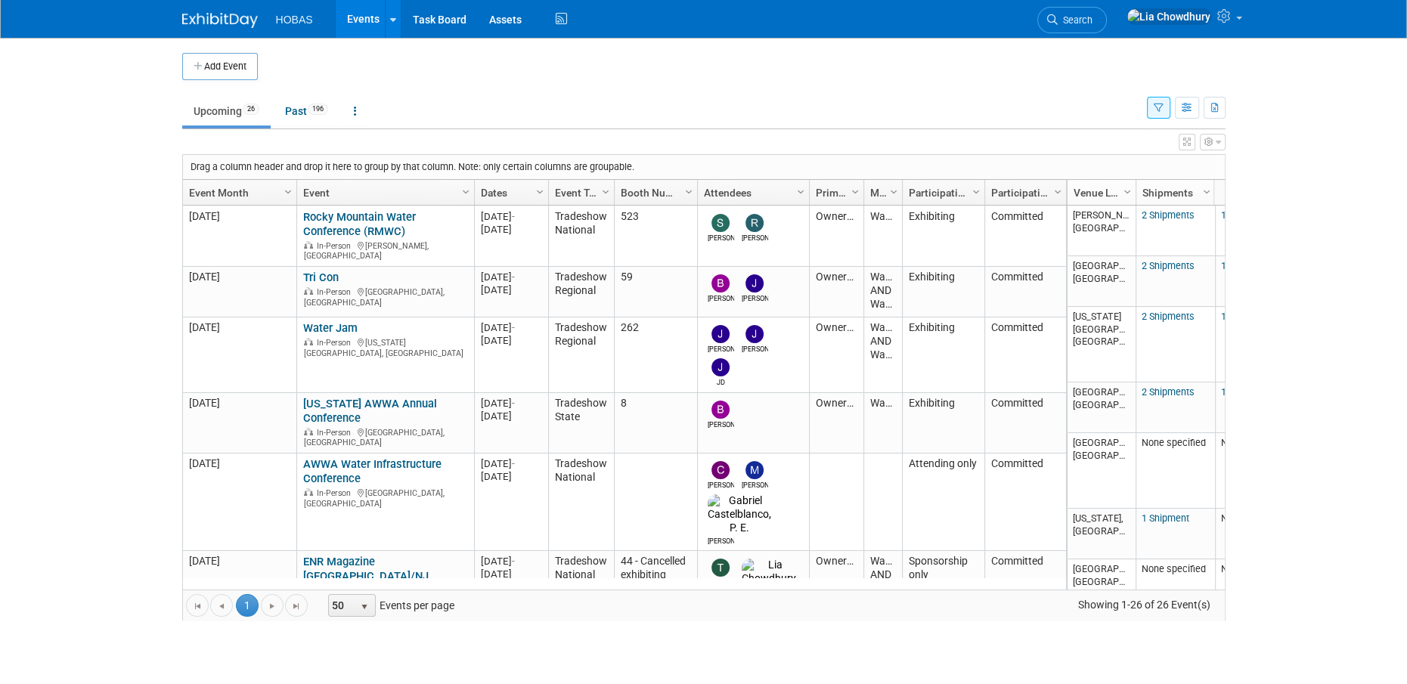
click at [1159, 109] on icon "button" at bounding box center [1159, 109] width 10 height 10
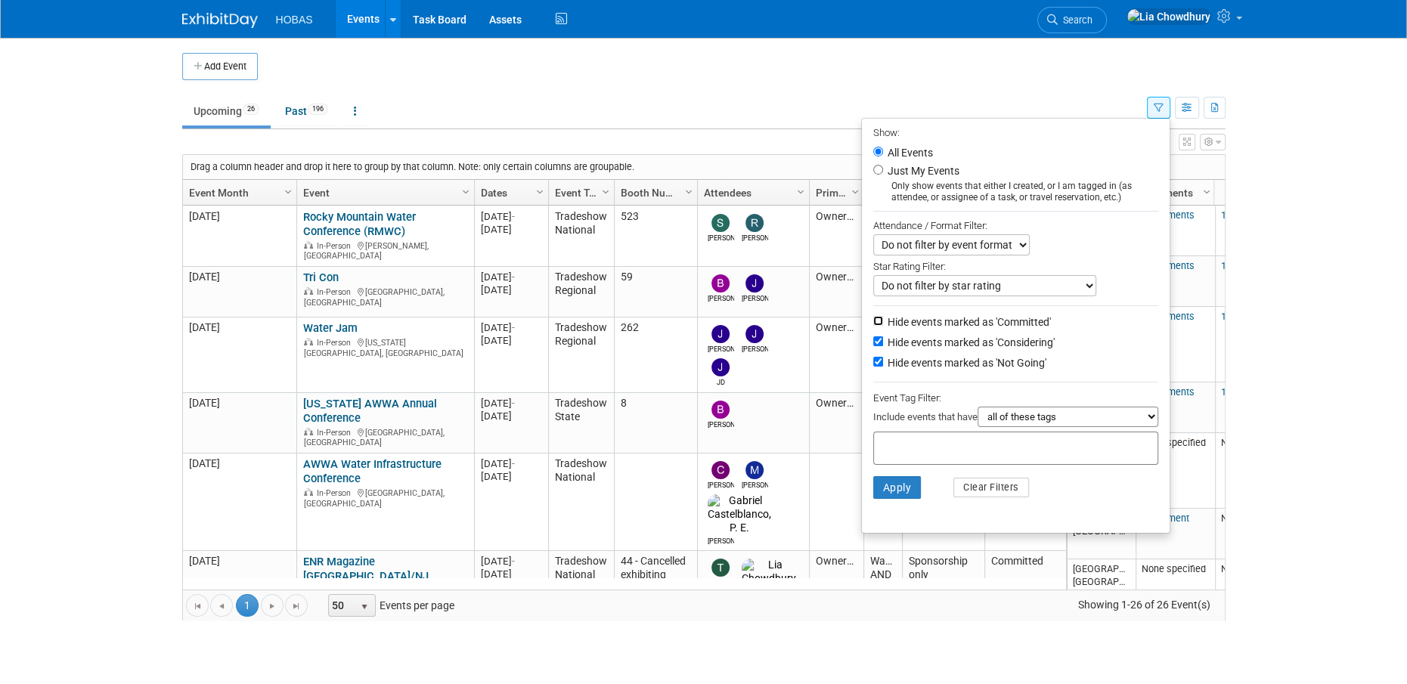
click at [873, 326] on input "Hide events marked as 'Committed'" at bounding box center [878, 321] width 10 height 10
checkbox input "true"
click at [873, 340] on input "Hide events marked as 'Considering'" at bounding box center [878, 341] width 10 height 10
checkbox input "false"
click at [899, 492] on button "Apply" at bounding box center [897, 487] width 48 height 23
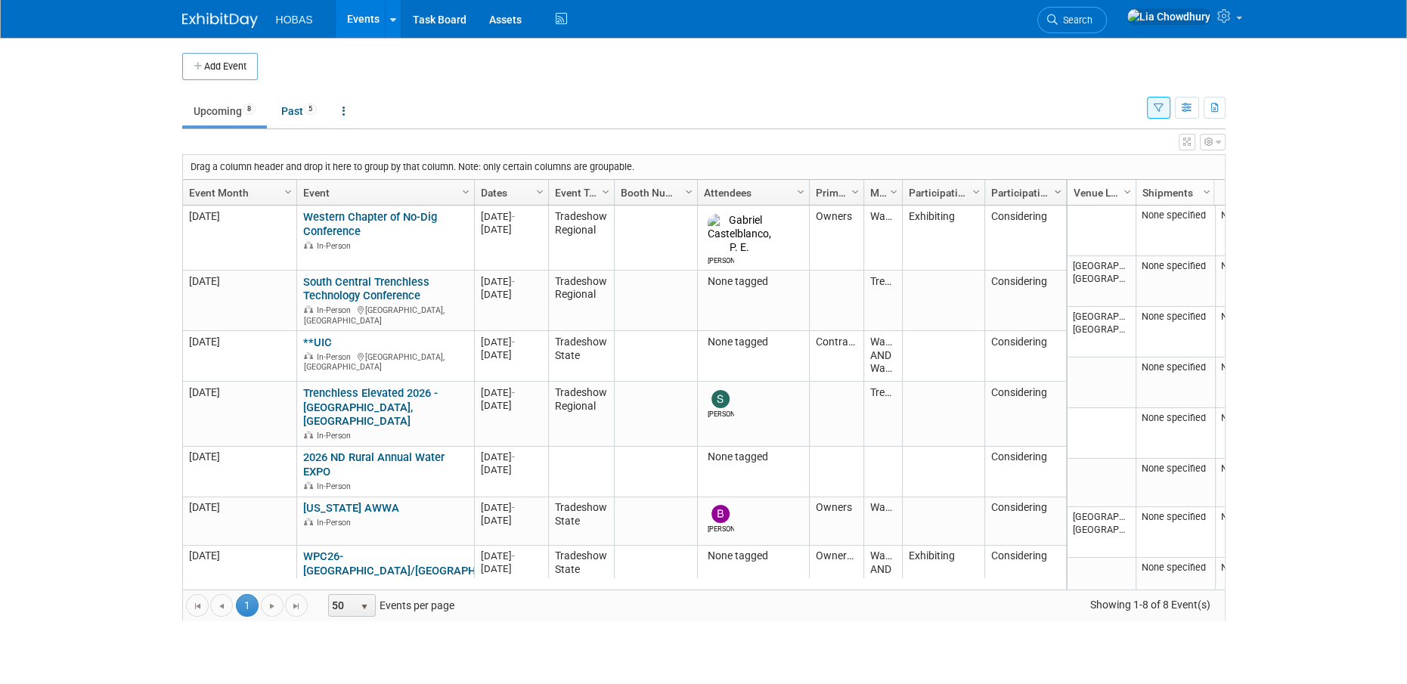
click at [1053, 187] on span "Column Settings" at bounding box center [1058, 192] width 12 height 12
click at [986, 138] on div "View Grid Tips & Tricks Advanced Options Reset Grid Layout (back to default)" at bounding box center [703, 139] width 1043 height 21
click at [1161, 101] on button "button" at bounding box center [1158, 108] width 23 height 22
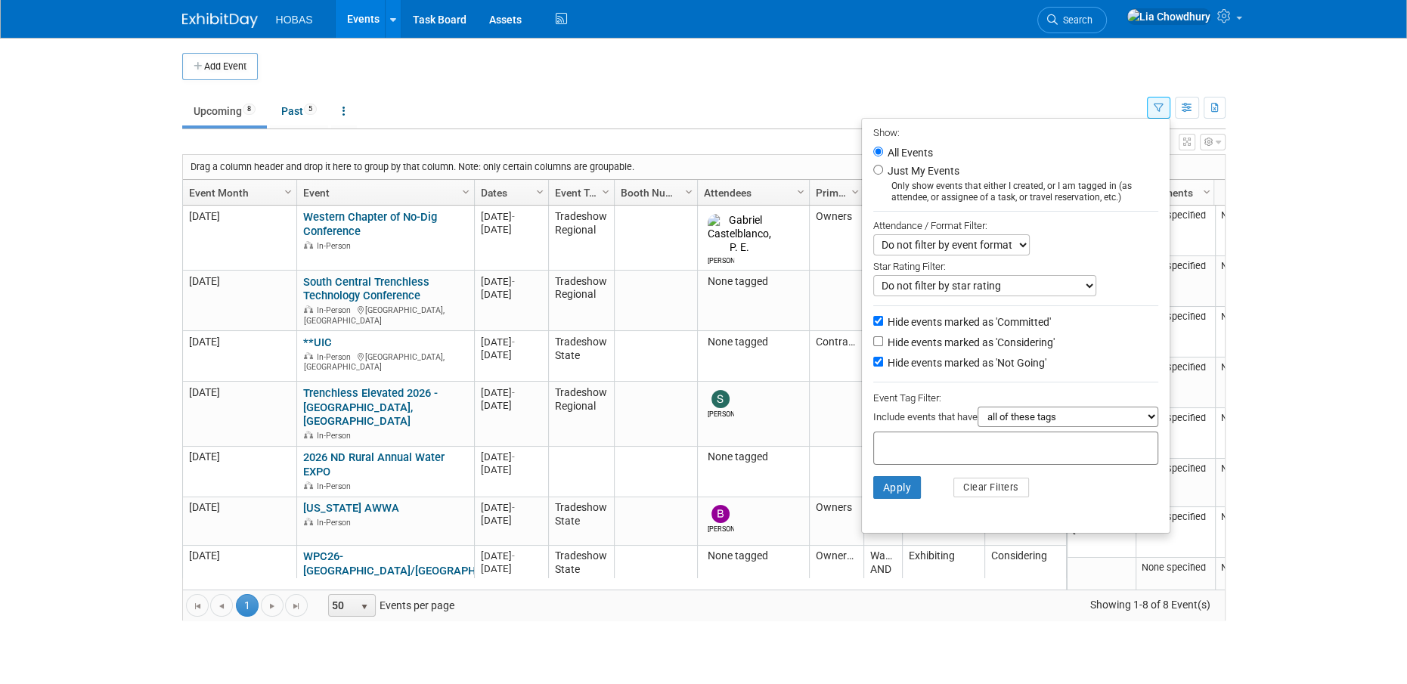
click at [906, 327] on label "Hide events marked as 'Committed'" at bounding box center [968, 321] width 166 height 15
click at [883, 326] on input "Hide events marked as 'Committed'" at bounding box center [878, 321] width 10 height 10
checkbox input "false"
click at [907, 364] on label "Hide events marked as 'Not Going'" at bounding box center [966, 362] width 162 height 15
click at [883, 364] on input "Hide events marked as 'Not Going'" at bounding box center [878, 362] width 10 height 10
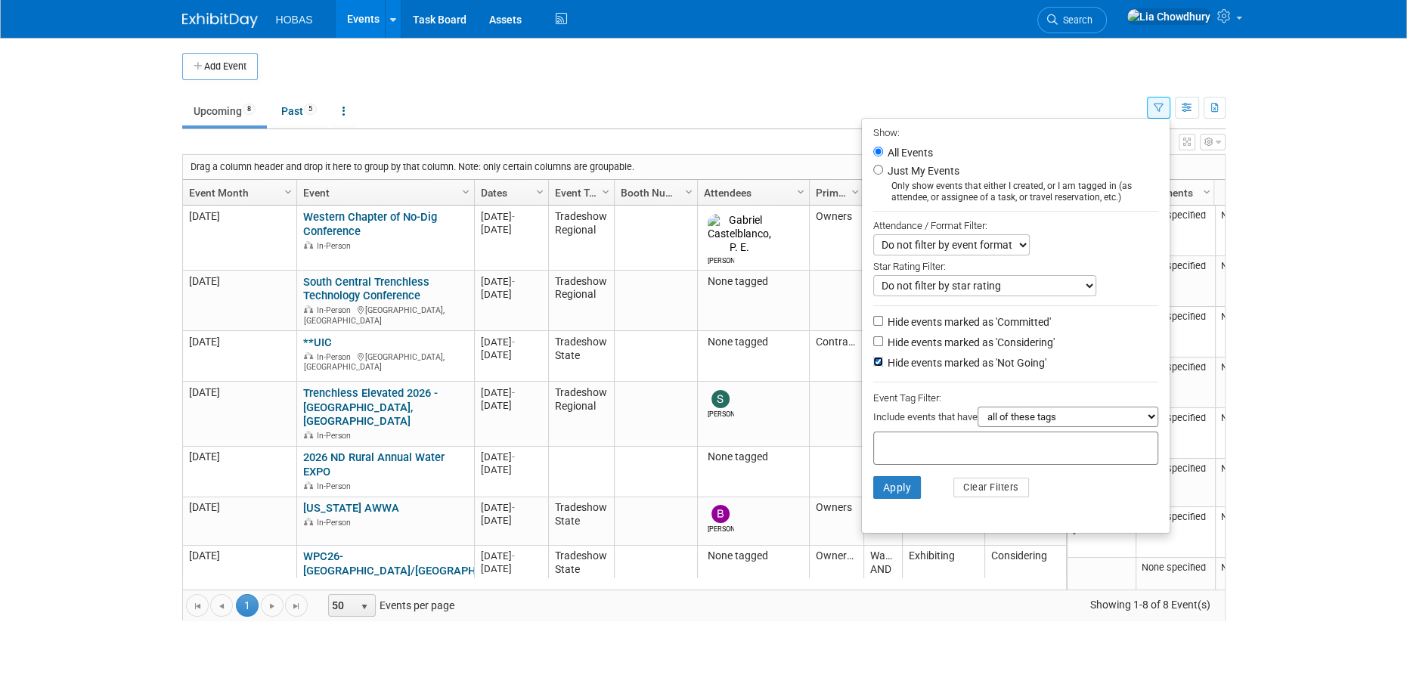
checkbox input "false"
click at [923, 328] on label "Hide events marked as 'Committed'" at bounding box center [968, 321] width 166 height 15
click at [883, 326] on input "Hide events marked as 'Committed'" at bounding box center [878, 321] width 10 height 10
checkbox input "true"
click at [898, 488] on button "Apply" at bounding box center [897, 487] width 48 height 23
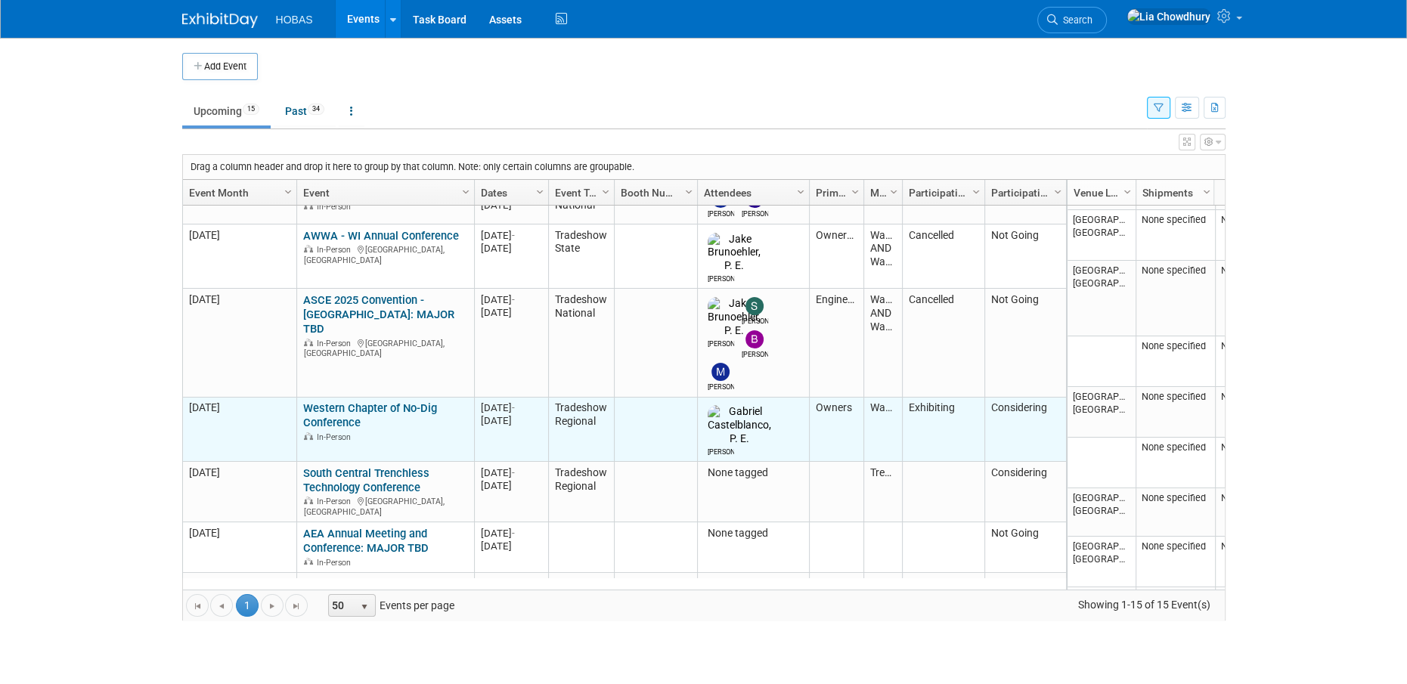
scroll to position [179, 0]
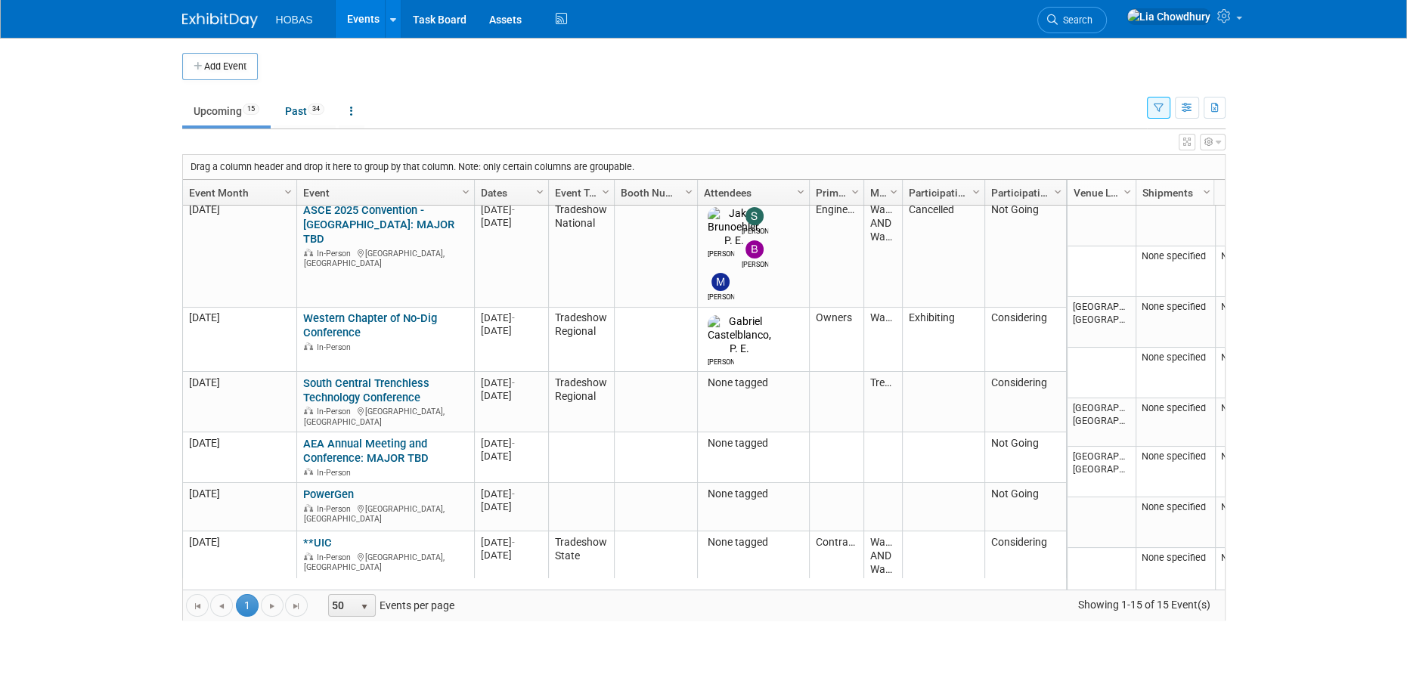
click at [1168, 110] on button "button" at bounding box center [1158, 108] width 23 height 22
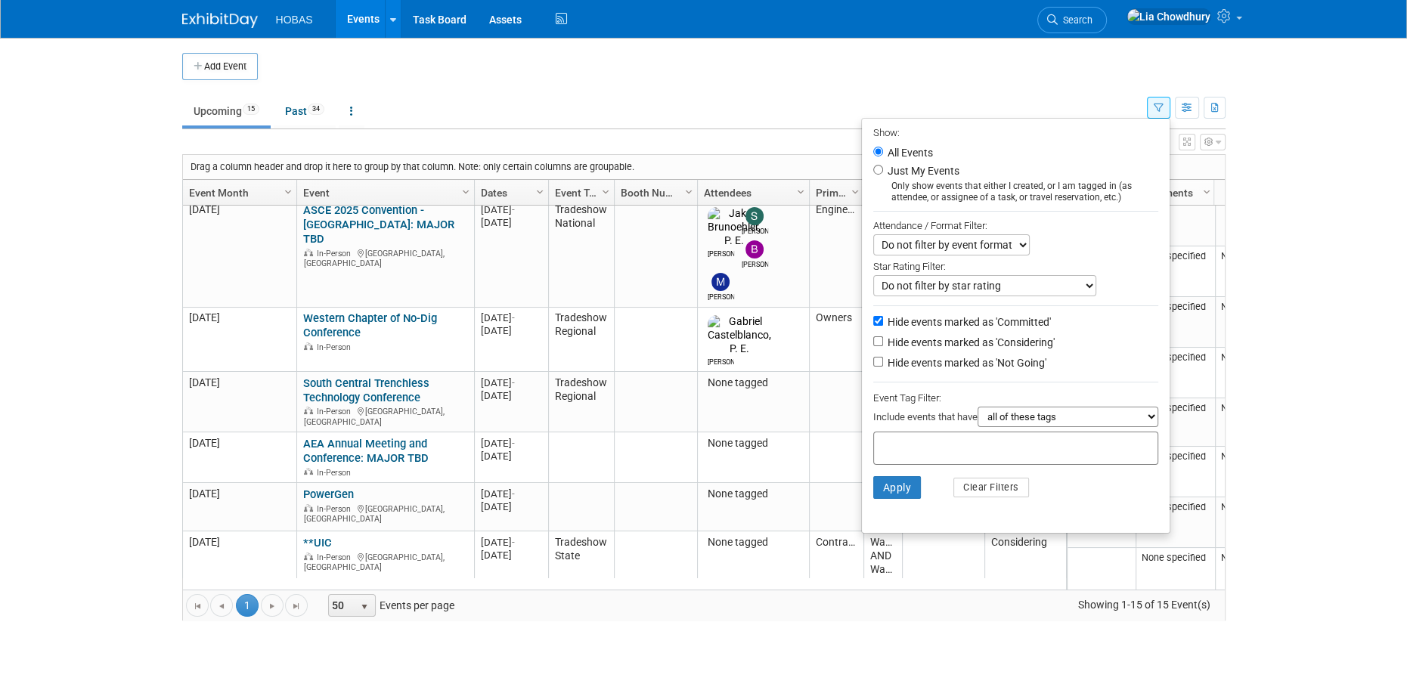
click at [919, 364] on label "Hide events marked as 'Not Going'" at bounding box center [966, 362] width 162 height 15
click at [883, 364] on input "Hide events marked as 'Not Going'" at bounding box center [878, 362] width 10 height 10
checkbox input "true"
click at [900, 322] on label "Hide events marked as 'Committed'" at bounding box center [968, 321] width 166 height 15
click at [883, 322] on input "Hide events marked as 'Committed'" at bounding box center [878, 321] width 10 height 10
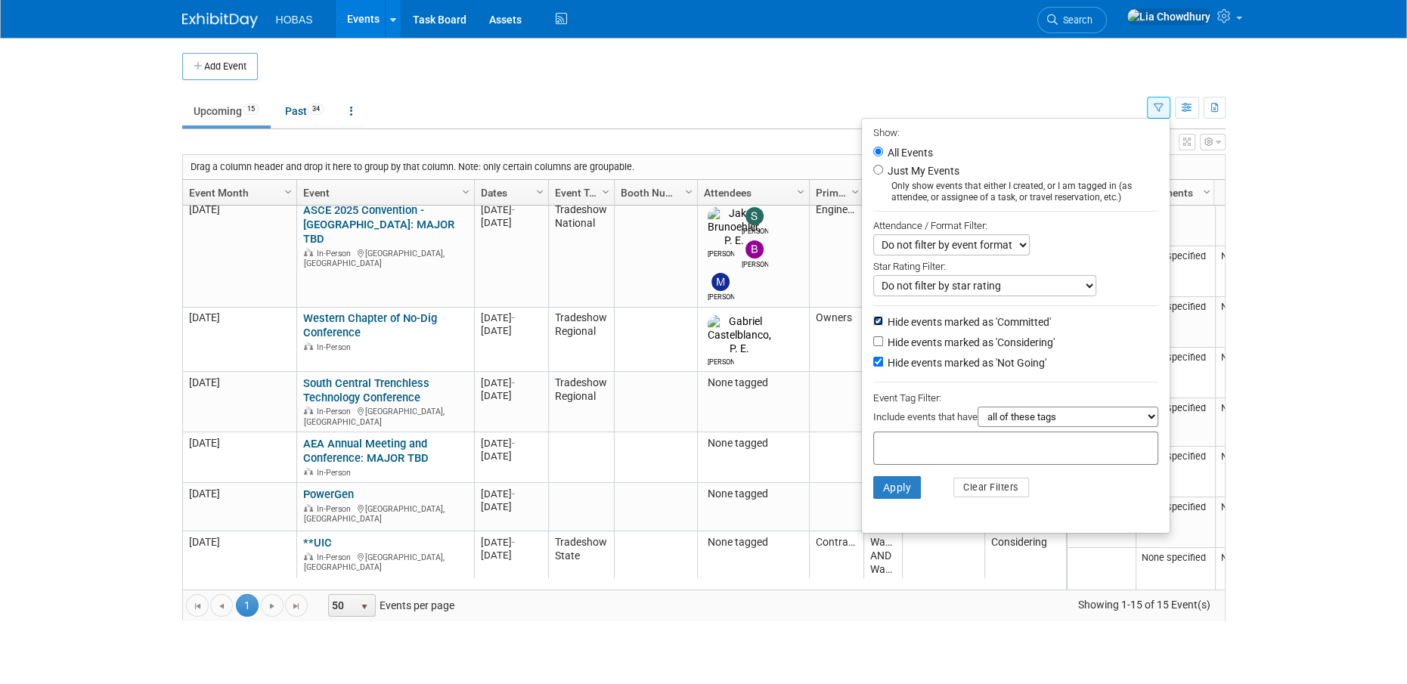
checkbox input "false"
click at [880, 495] on button "Apply" at bounding box center [897, 487] width 48 height 23
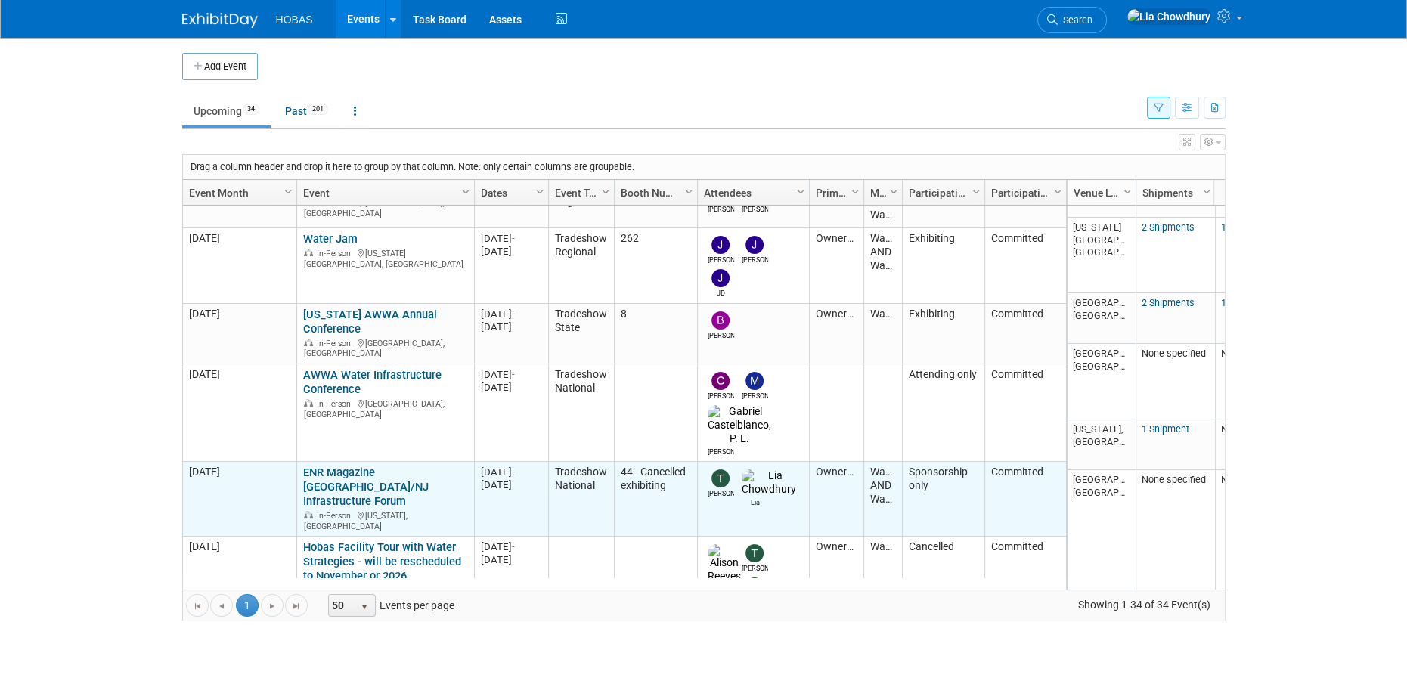
scroll to position [268, 0]
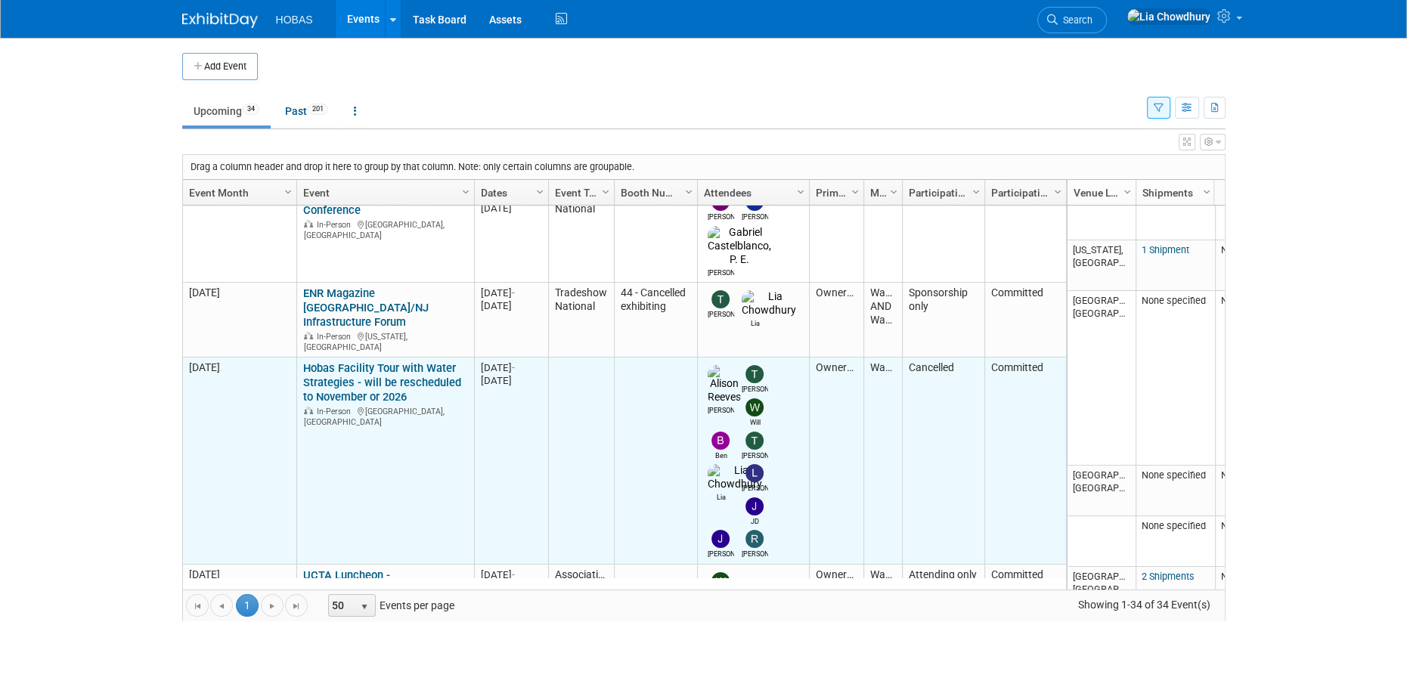
click at [359, 361] on link "Hobas Facility Tour with Water Strategies - will be rescheduled to November or …" at bounding box center [382, 382] width 158 height 42
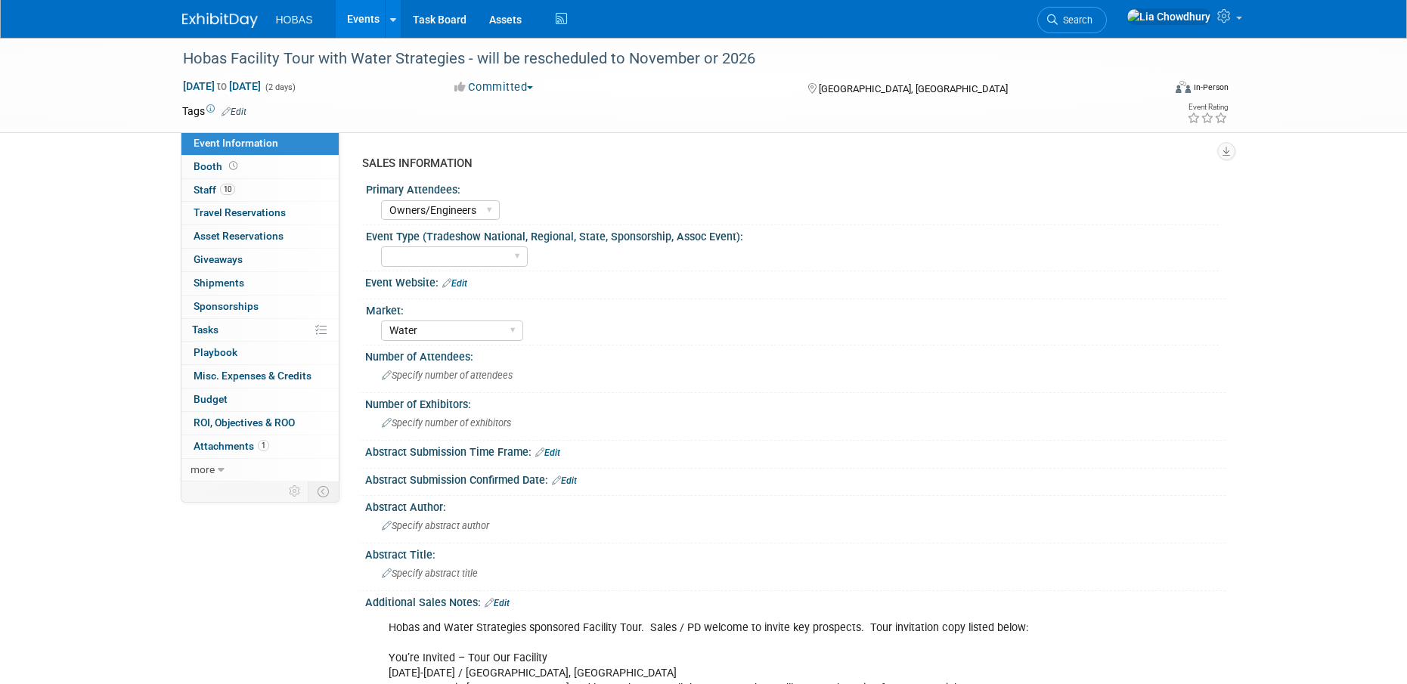
select select "Owners/Engineers"
select select "Water"
select select "Cancelled"
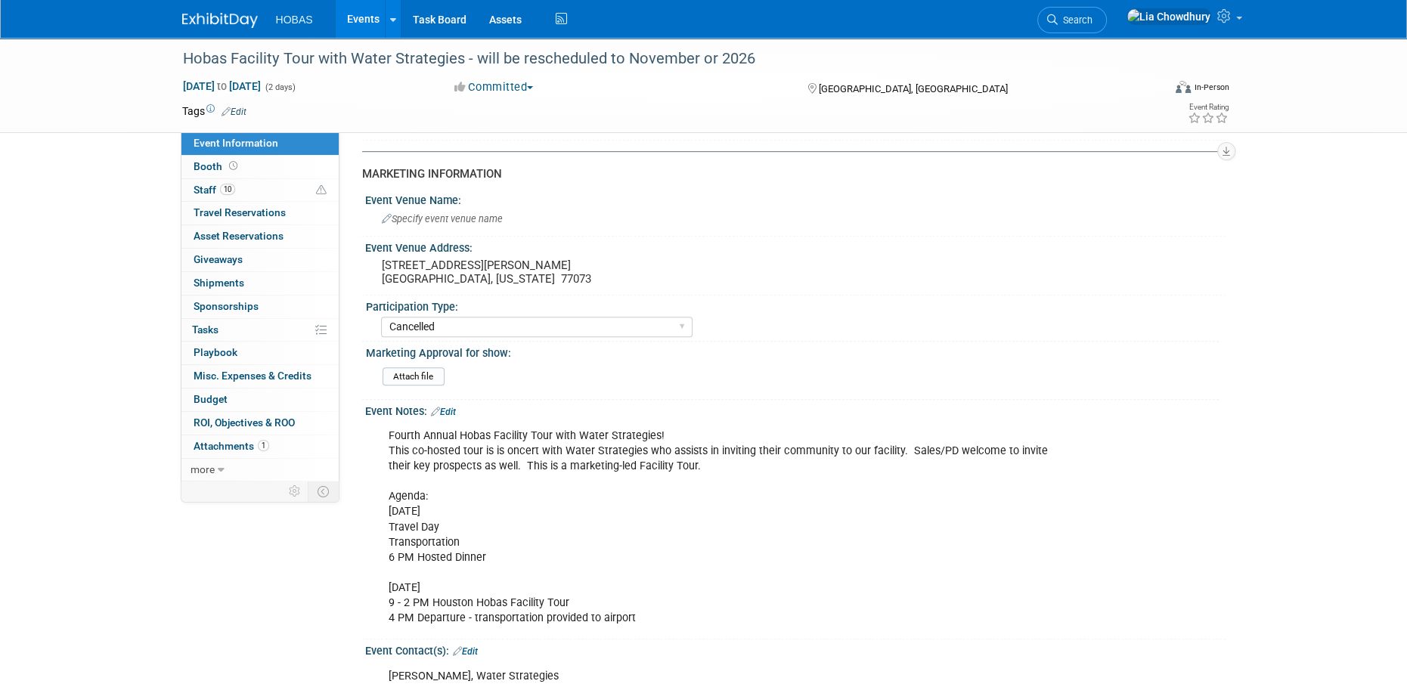
scroll to position [814, 0]
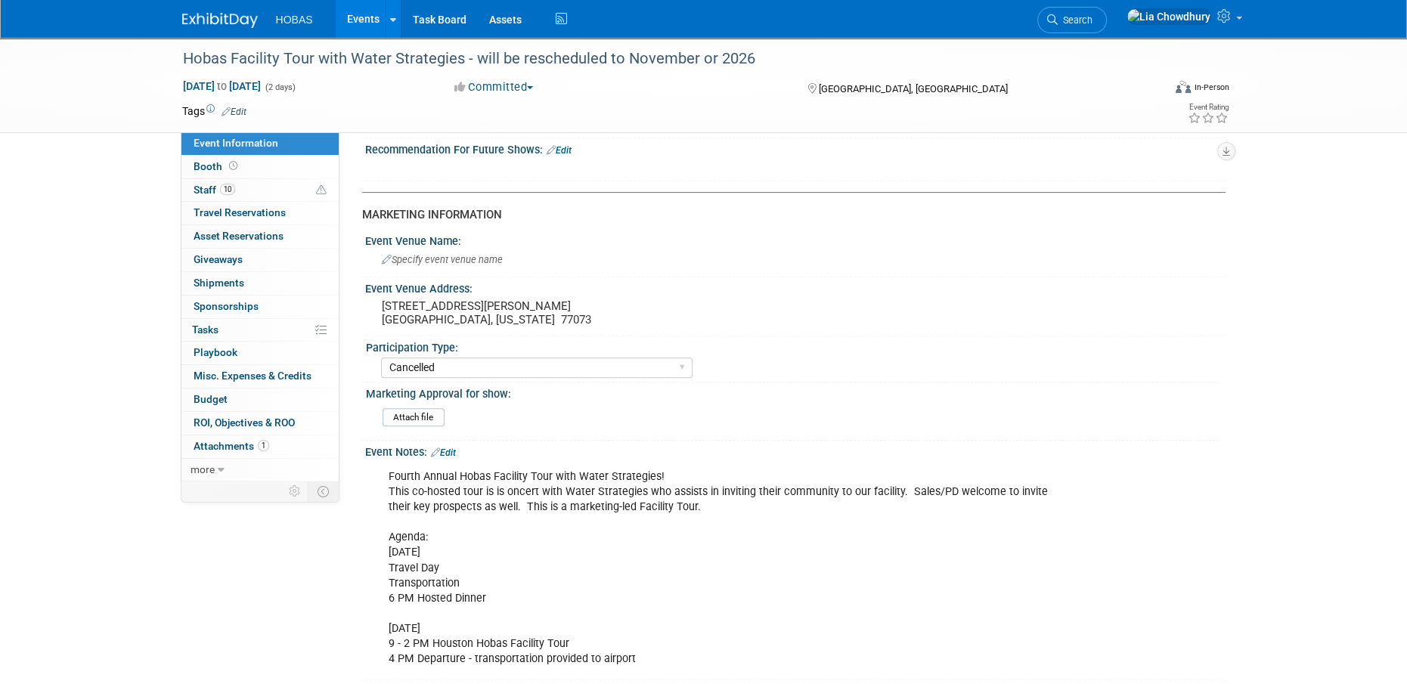
click at [514, 82] on button "Committed" at bounding box center [494, 87] width 90 height 16
click at [500, 150] on link "Not Going" at bounding box center [509, 154] width 119 height 21
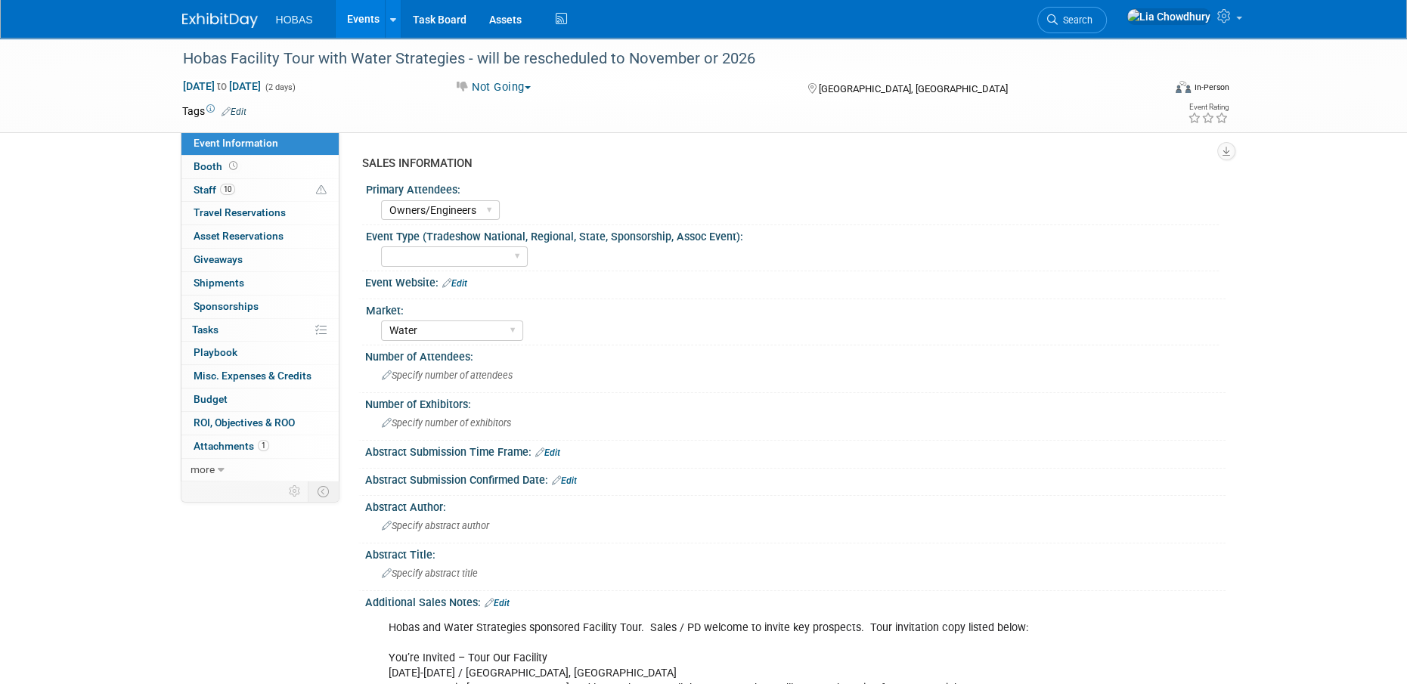
scroll to position [814, 0]
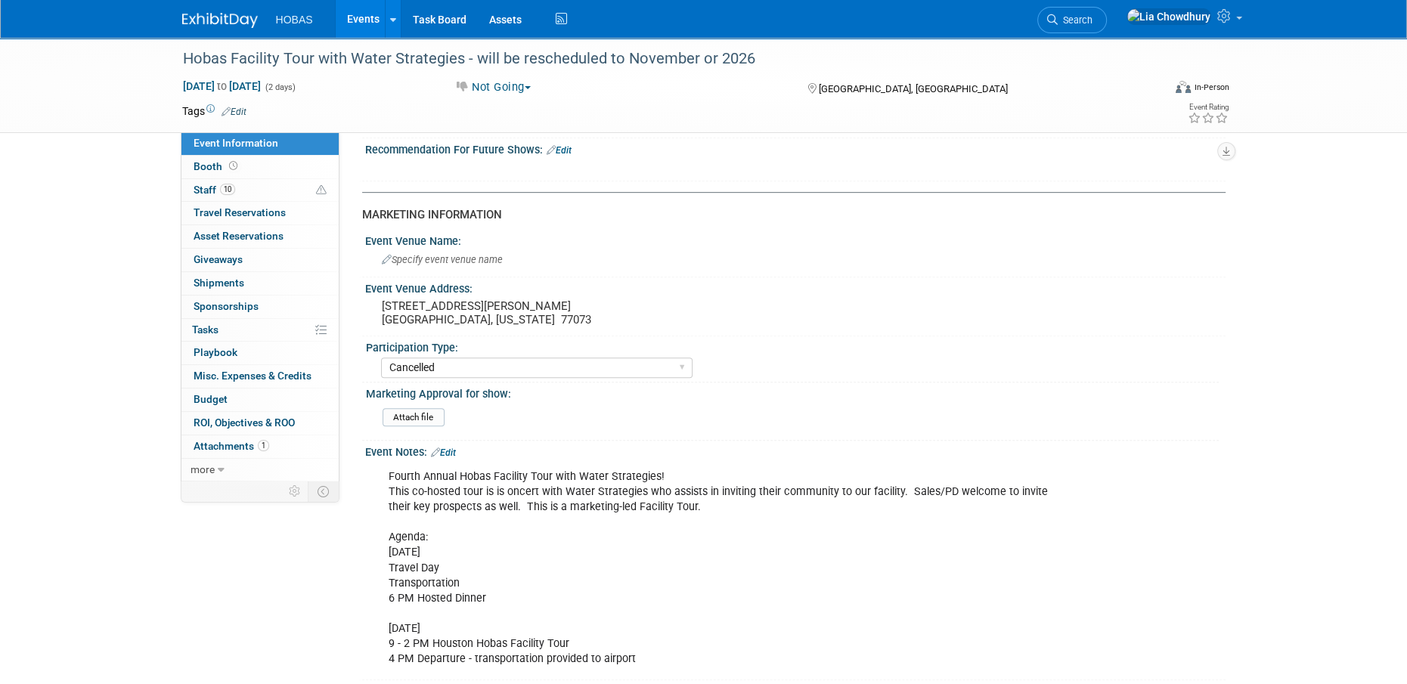
click at [374, 17] on link "Events" at bounding box center [363, 19] width 55 height 38
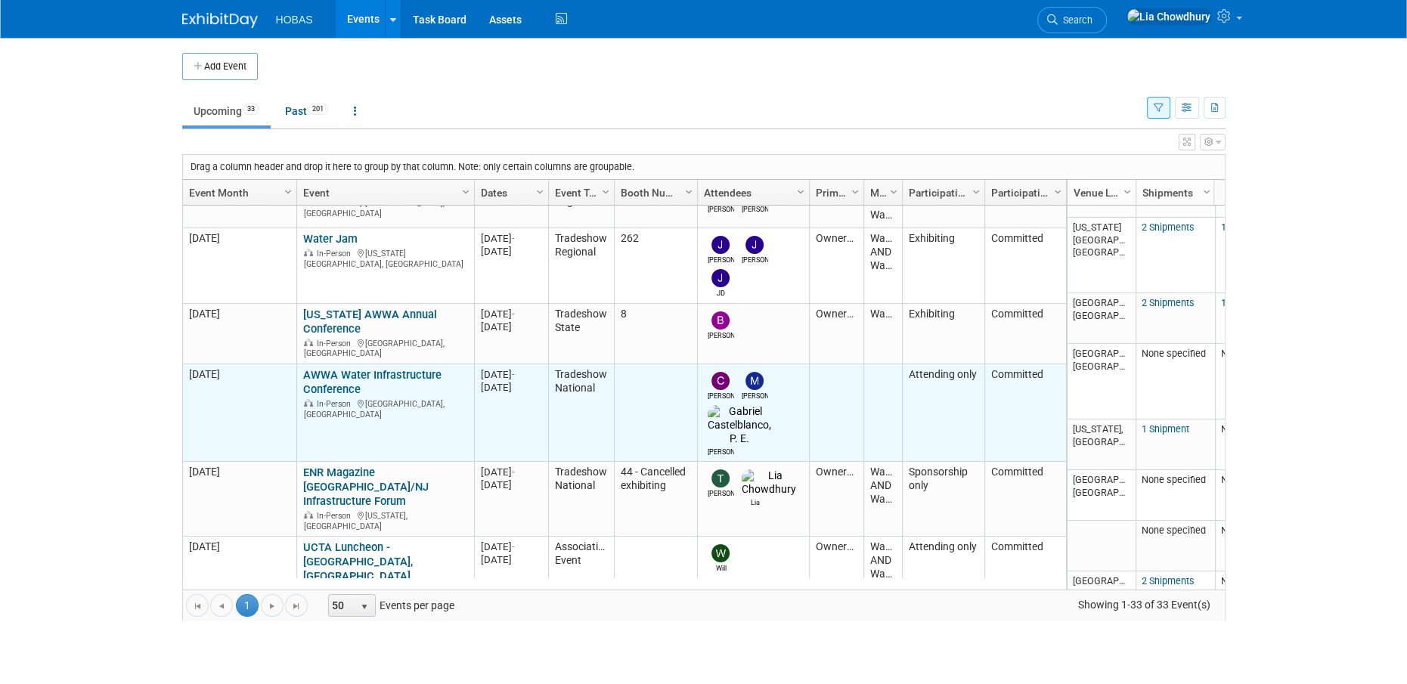
scroll to position [179, 0]
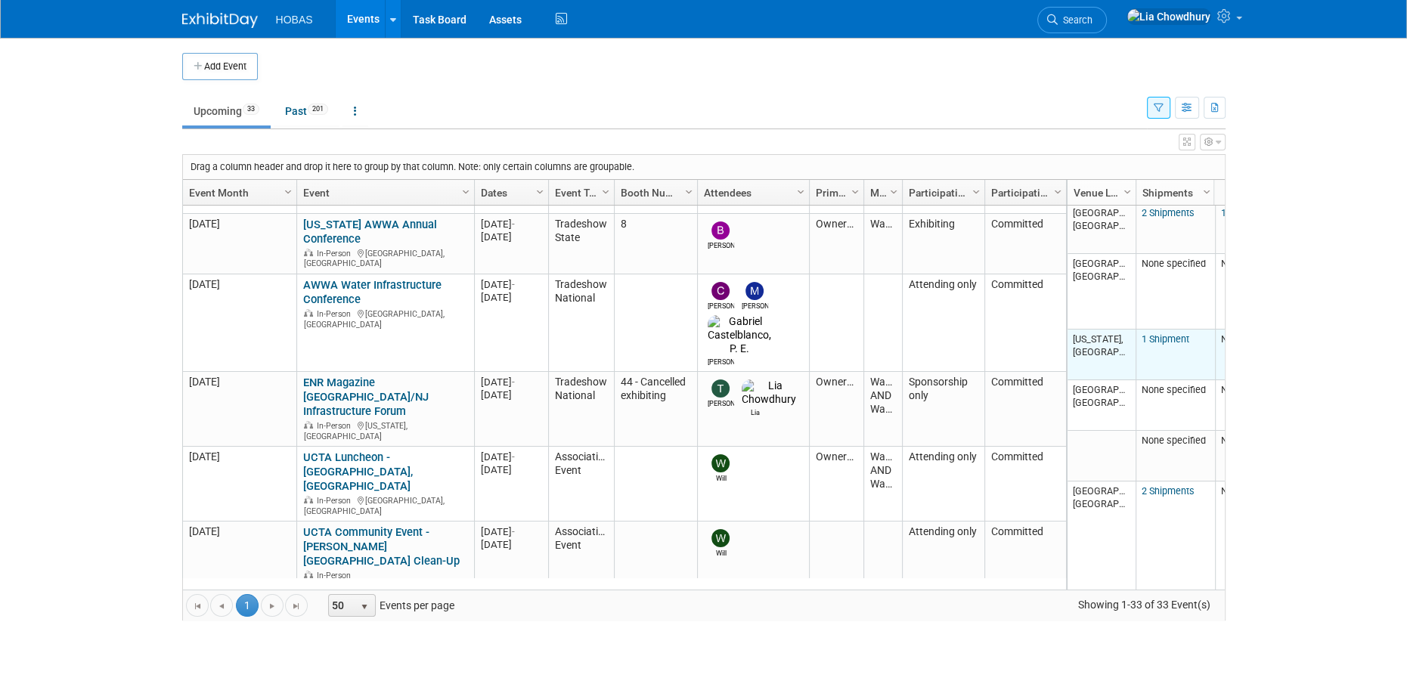
click at [1179, 337] on link "1 Shipment" at bounding box center [1166, 338] width 48 height 11
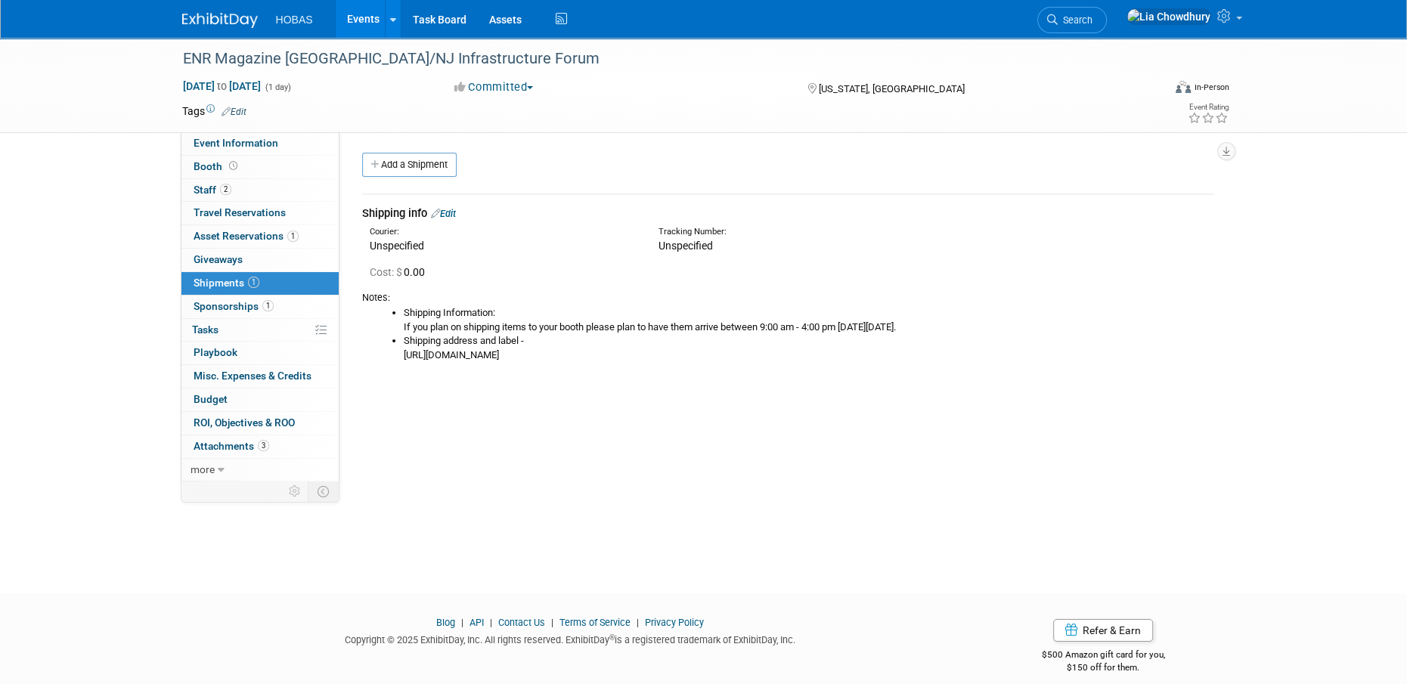
click at [446, 211] on link "Edit" at bounding box center [443, 213] width 25 height 11
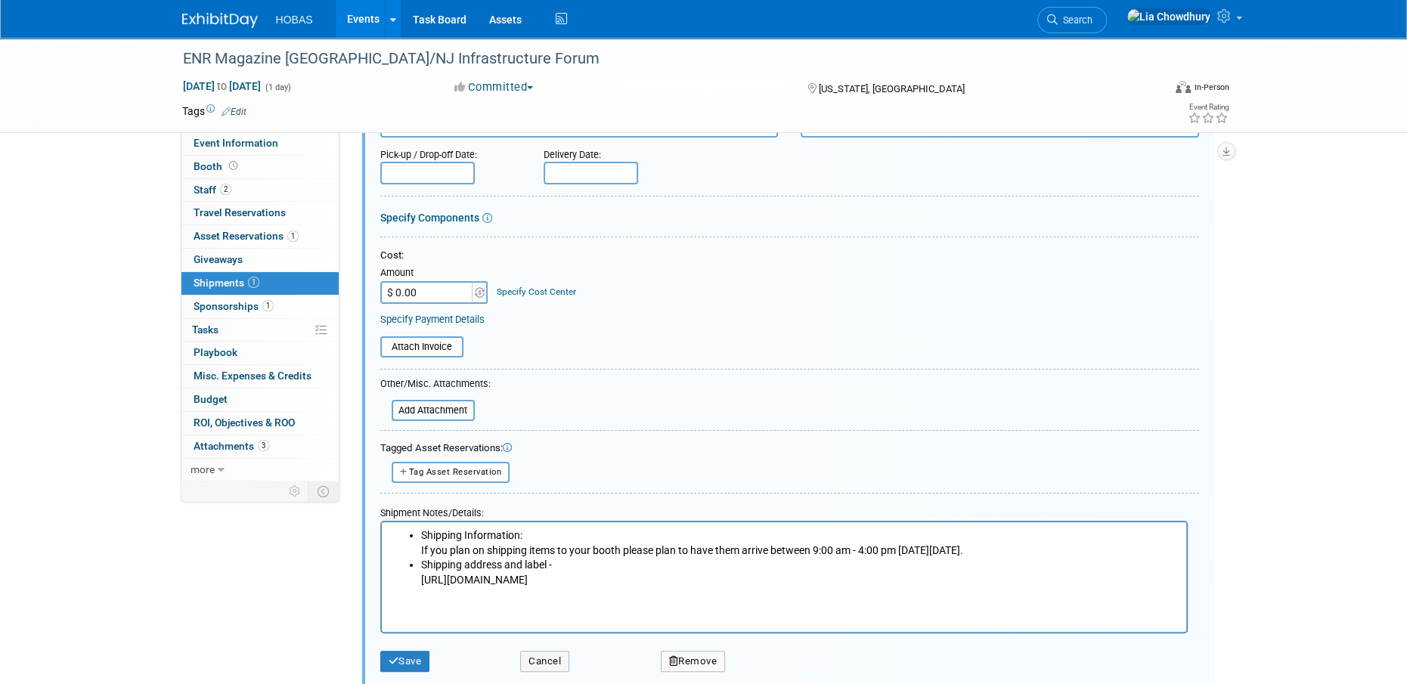
scroll to position [363, 0]
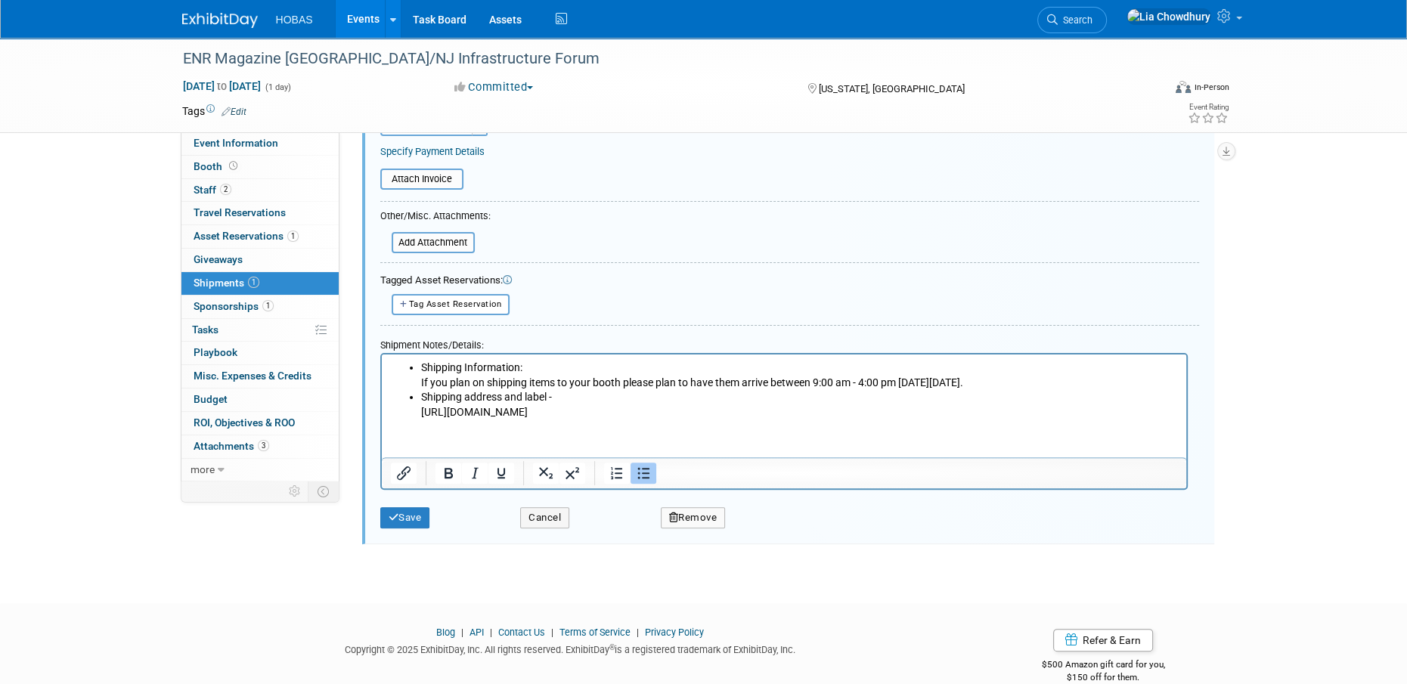
click at [705, 509] on button "Remove" at bounding box center [693, 517] width 65 height 21
click at [782, 535] on link "Yes" at bounding box center [776, 531] width 44 height 24
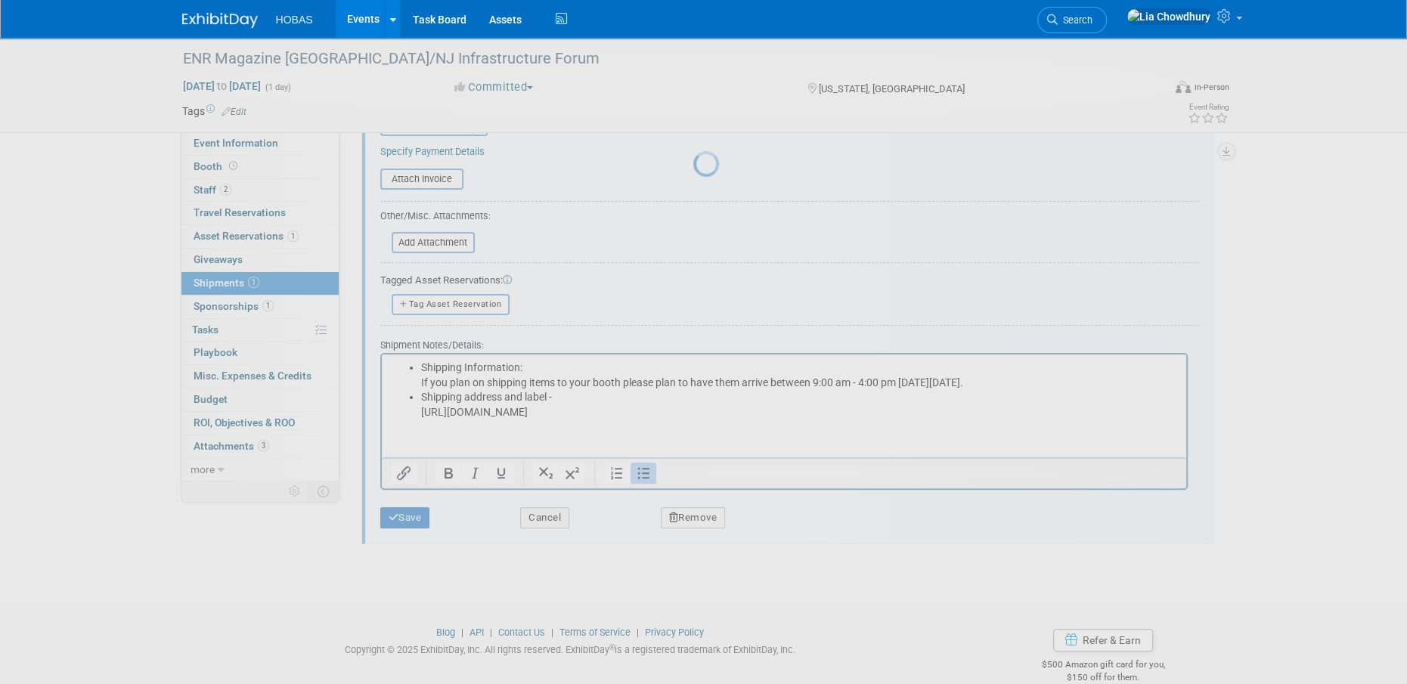
scroll to position [15, 0]
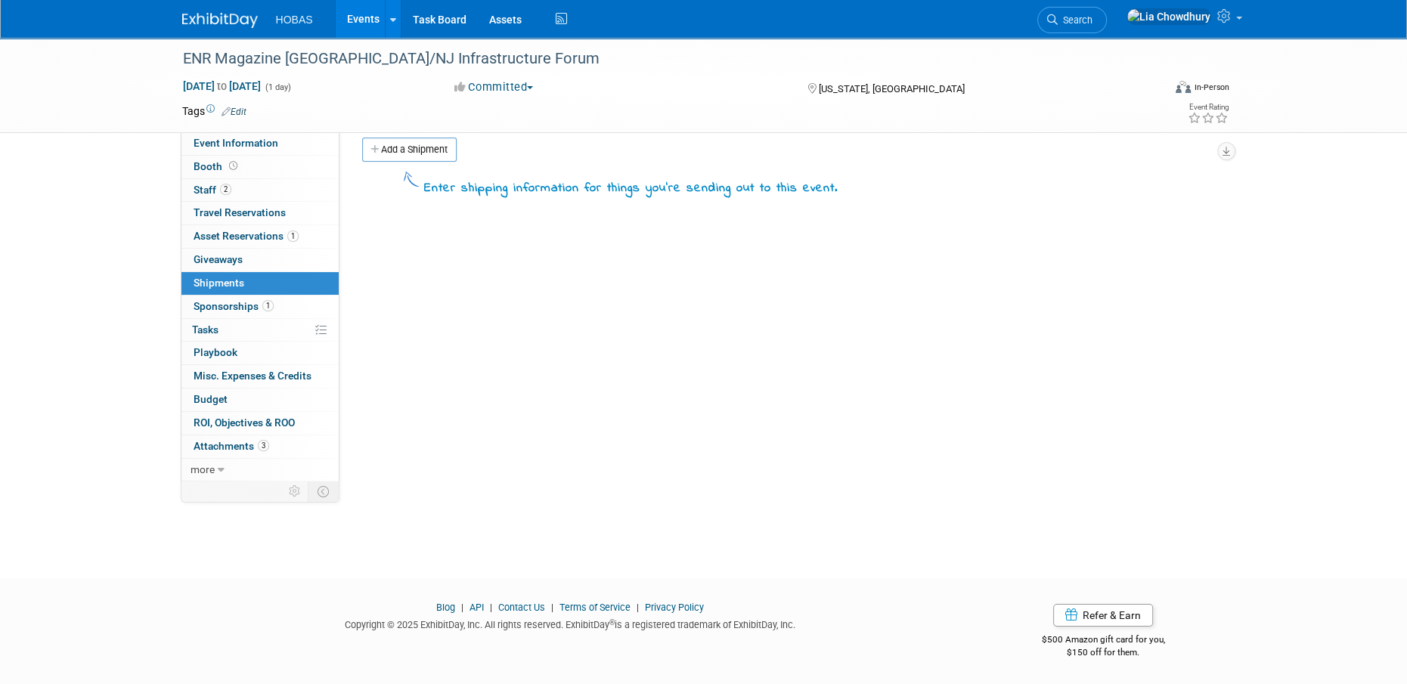
click at [362, 19] on link "Events" at bounding box center [363, 19] width 55 height 38
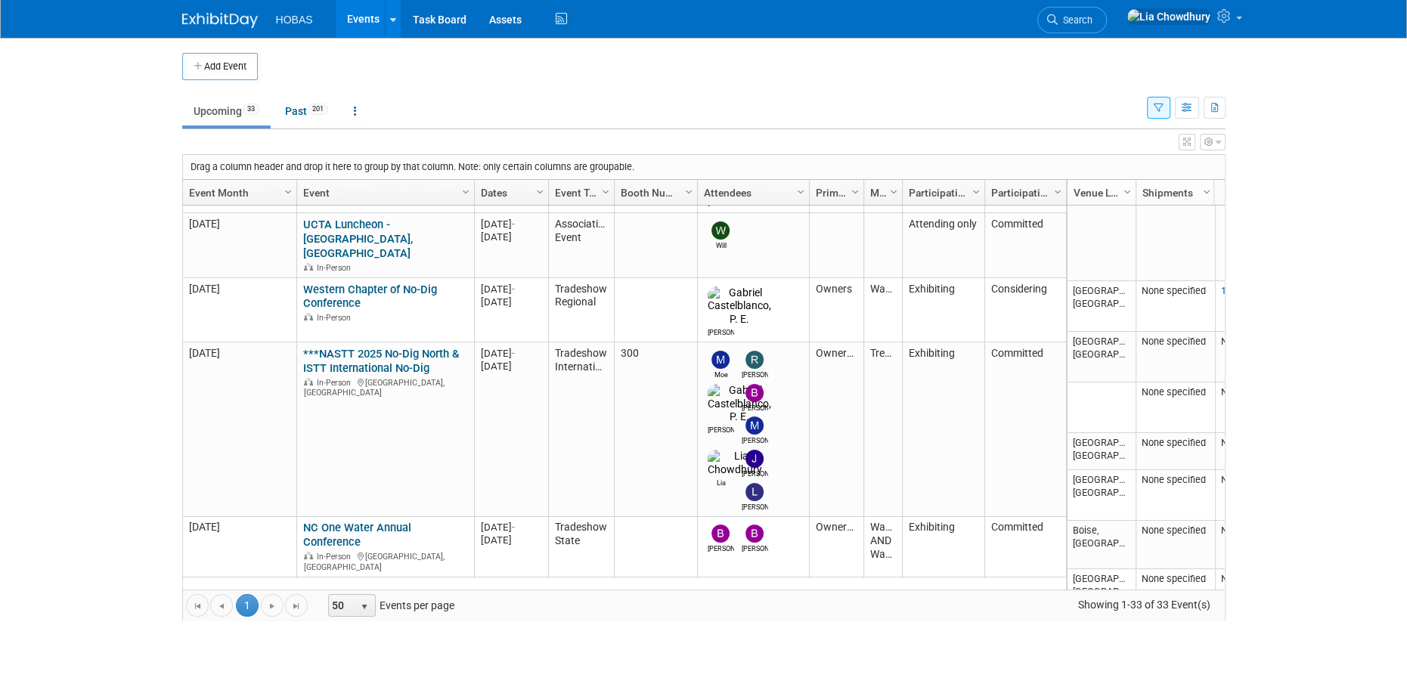
scroll to position [986, 0]
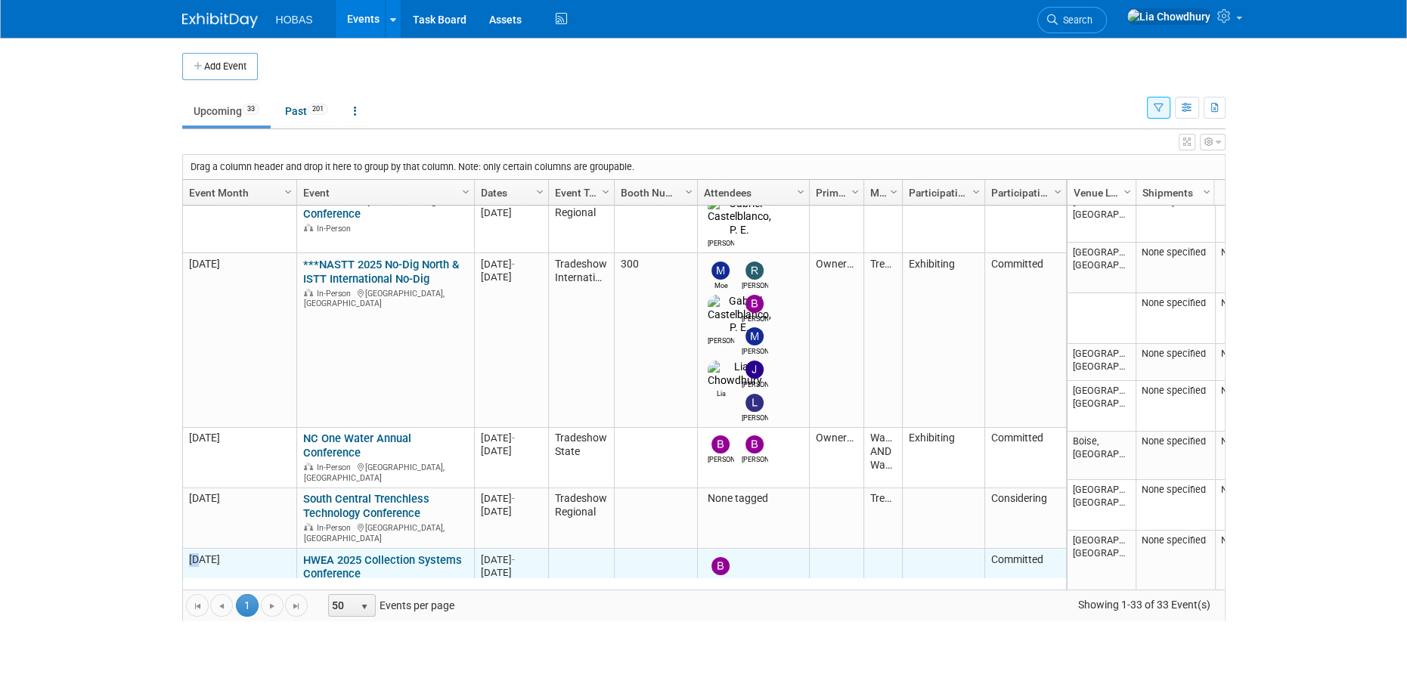
drag, startPoint x: 186, startPoint y: 302, endPoint x: 203, endPoint y: 300, distance: 16.7
click at [203, 549] on td "M-2025-[DATE]" at bounding box center [239, 574] width 113 height 51
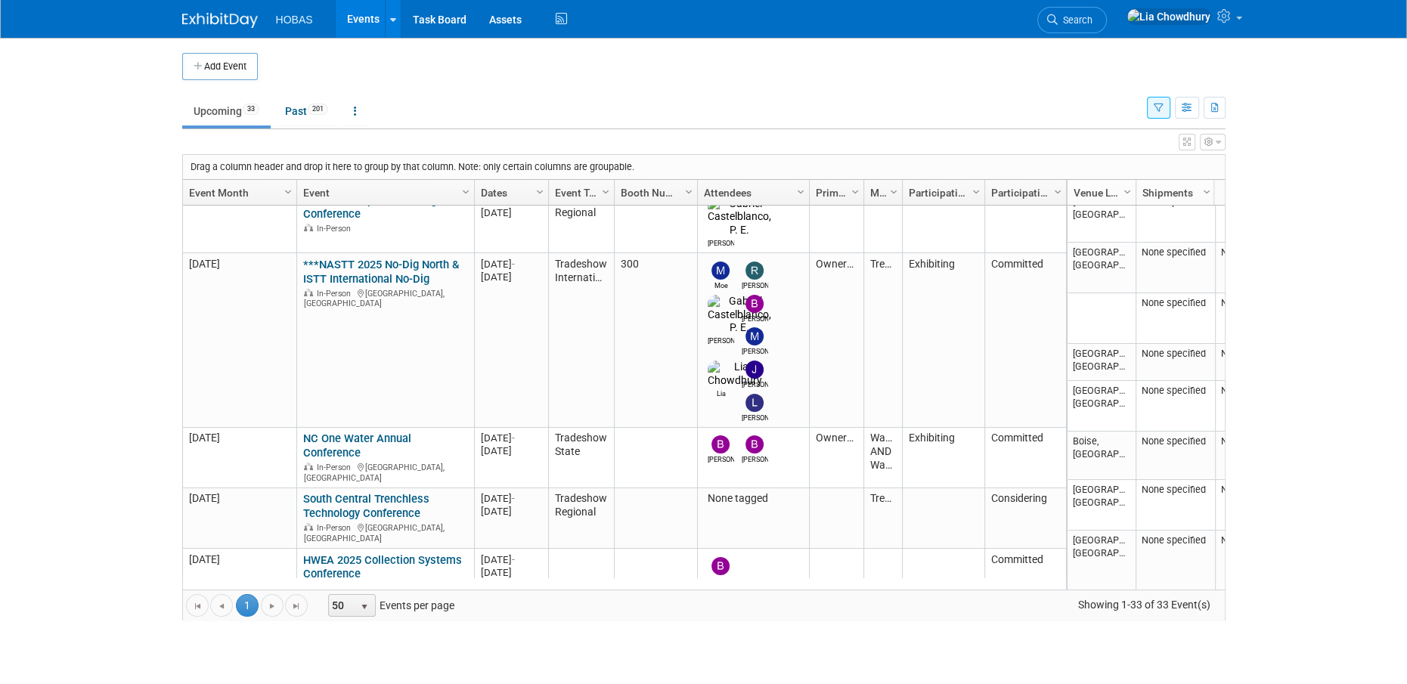
drag, startPoint x: 203, startPoint y: 300, endPoint x: 45, endPoint y: 398, distance: 186.1
click at [45, 398] on body "HOBAS Events Add Event Bulk Upload Events Shareable Event Boards Recently Viewe…" at bounding box center [703, 342] width 1407 height 684
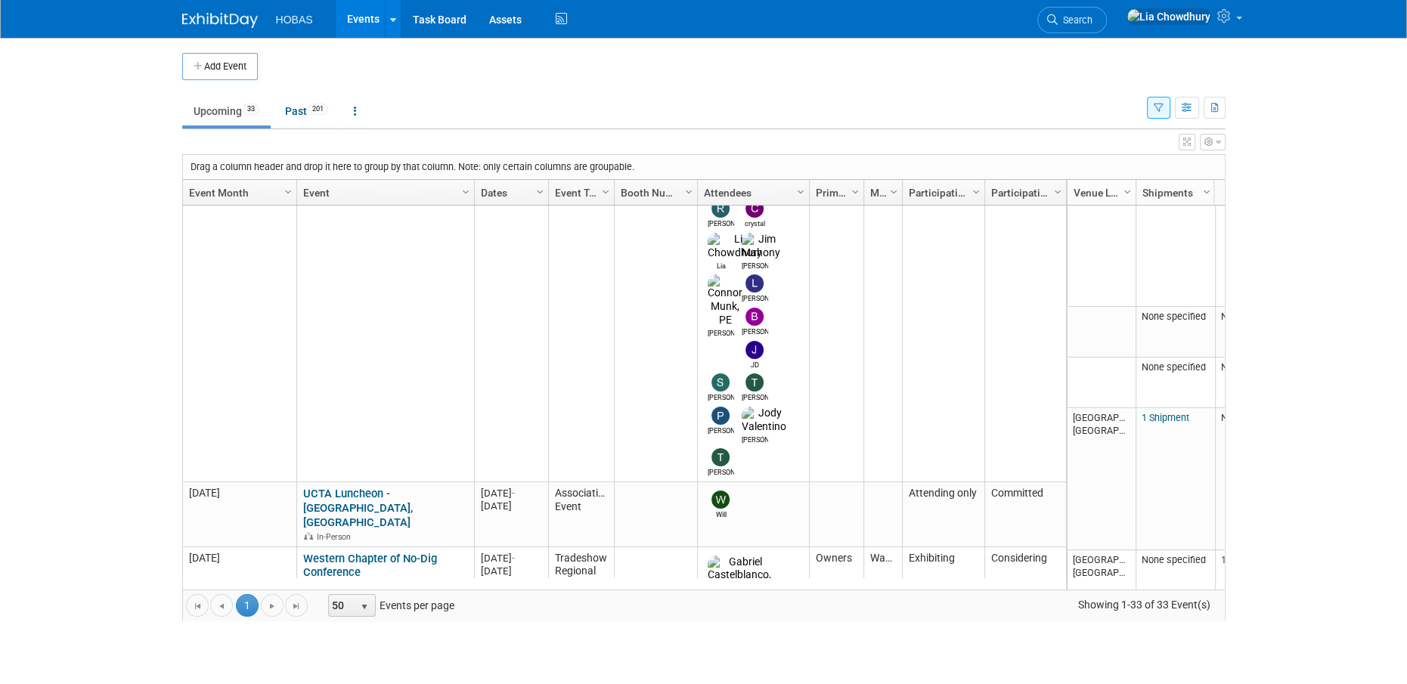
scroll to position [0, 0]
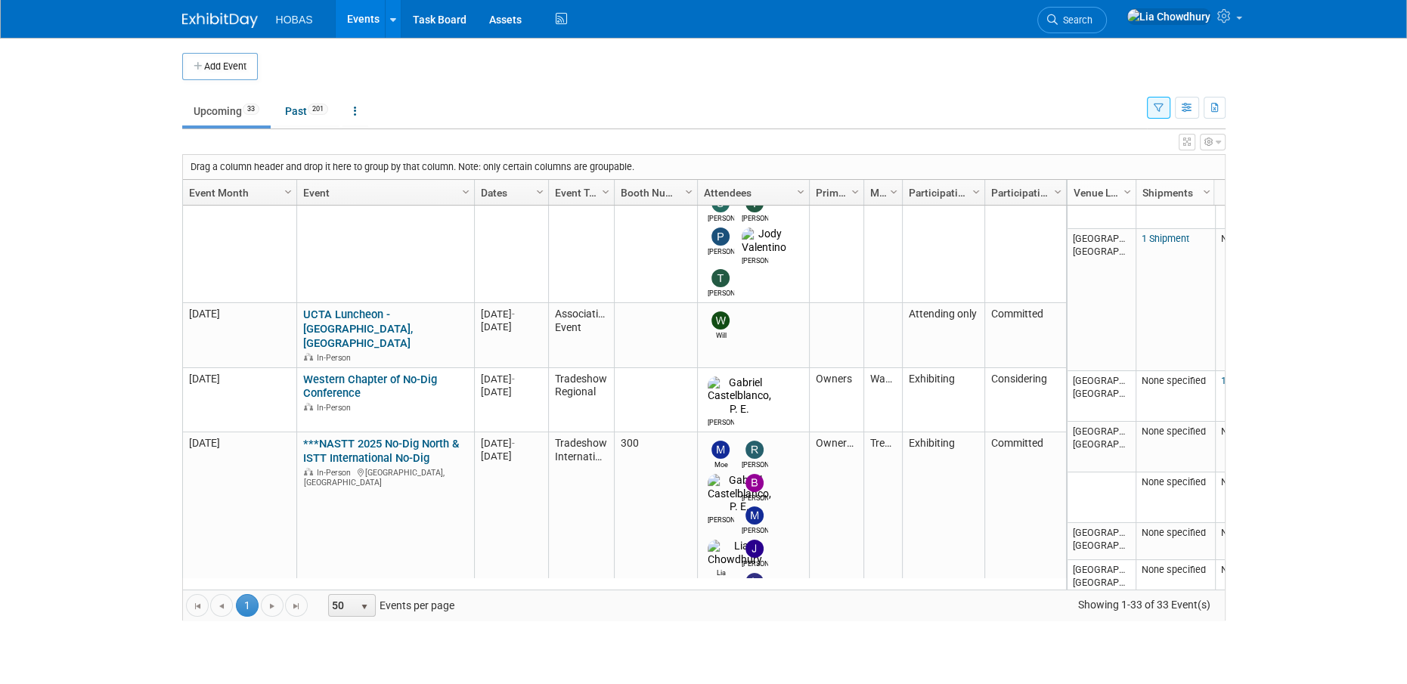
click at [1180, 140] on button "button" at bounding box center [1187, 142] width 17 height 17
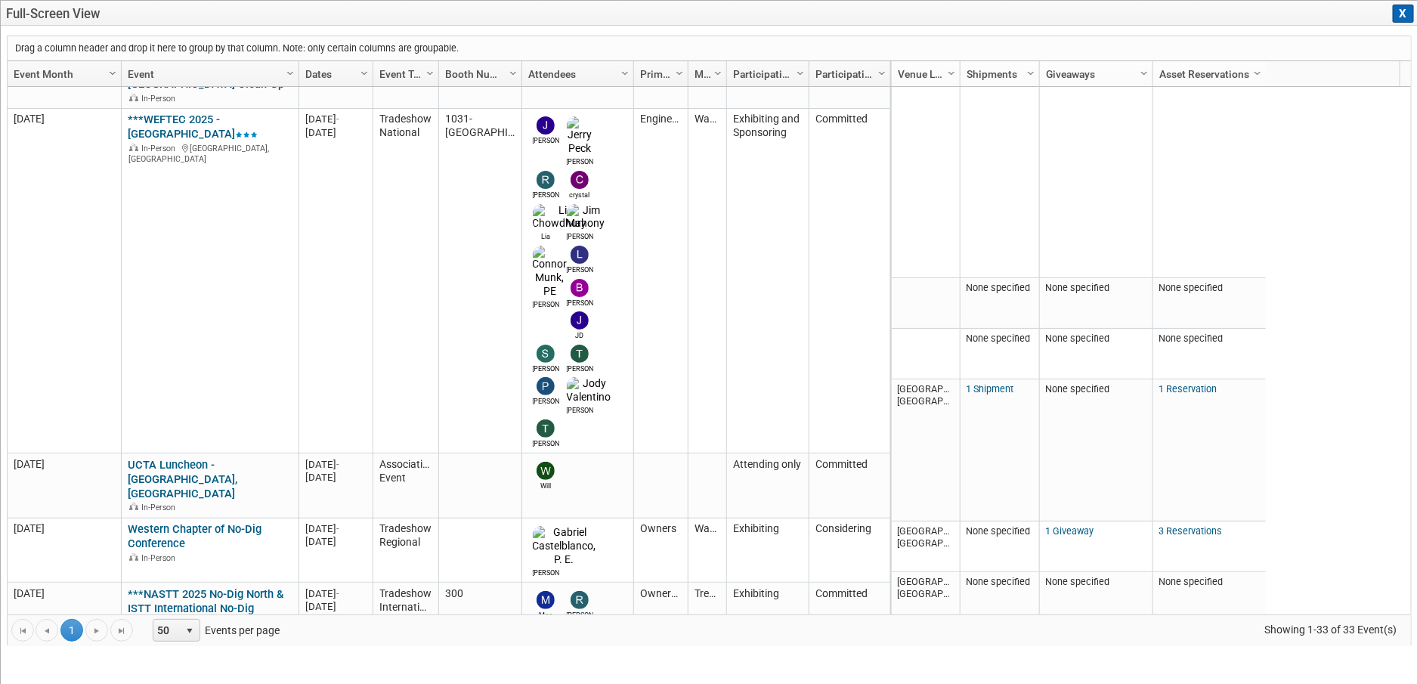
scroll to position [717, 0]
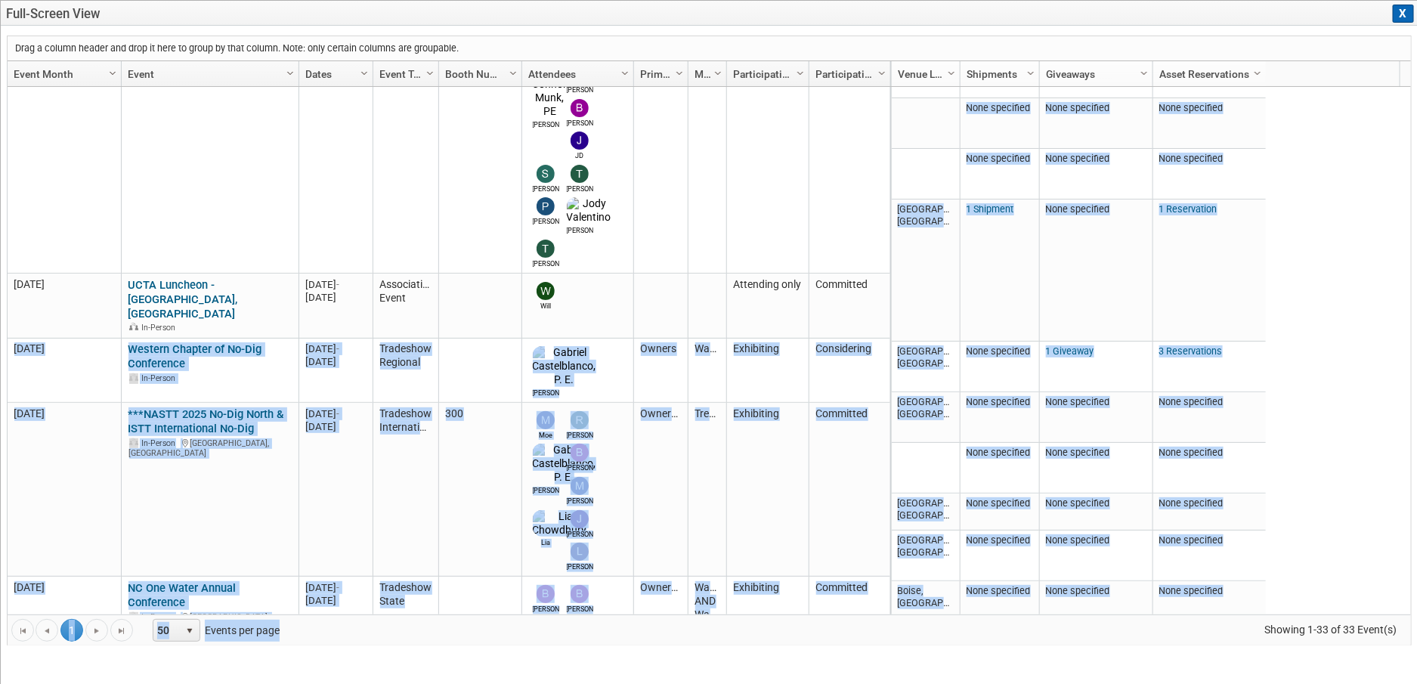
drag, startPoint x: 14, startPoint y: 159, endPoint x: 1218, endPoint y: 620, distance: 1289.6
click at [1218, 620] on div "Drag a column header and drop it here to group by that column. Note: only certa…" at bounding box center [709, 341] width 1405 height 610
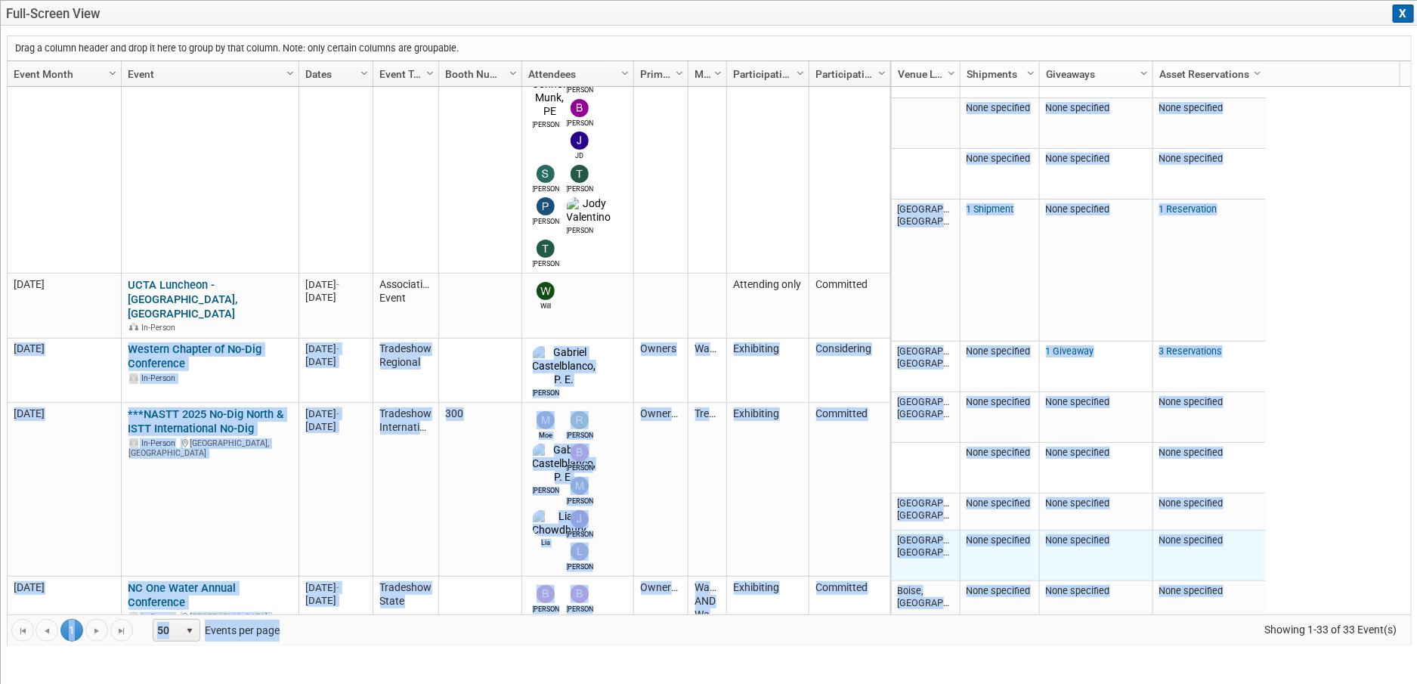
copy div "[DATE] Western Chapter of No-Dig Conference Western Chapter of No-Dig Conferenc…"
